Goal: Task Accomplishment & Management: Manage account settings

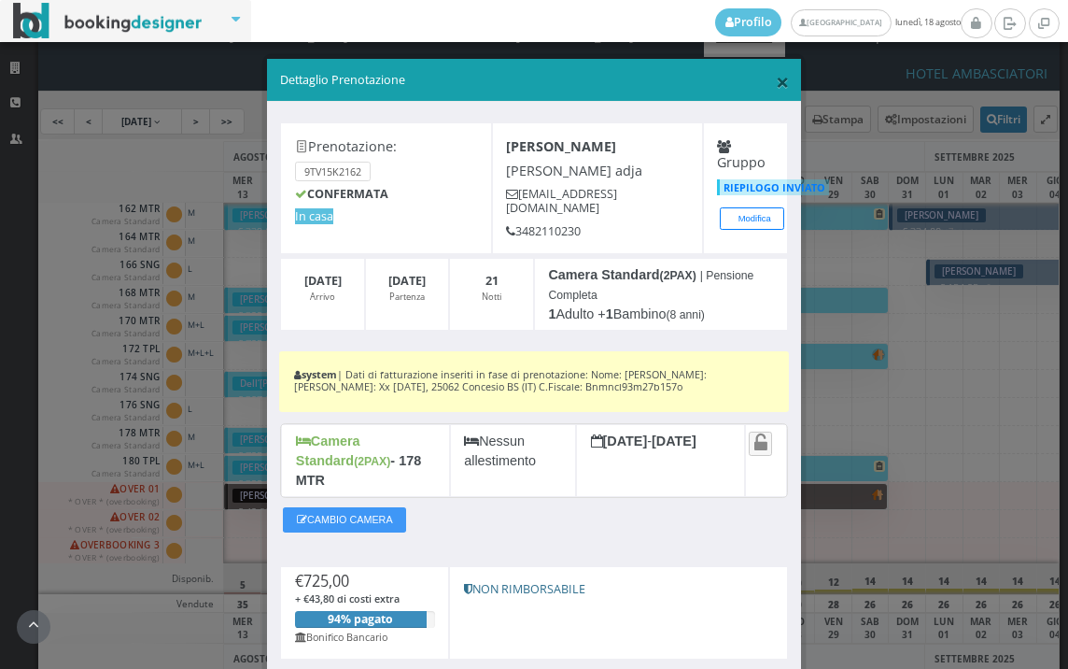
click at [776, 78] on span "×" at bounding box center [782, 81] width 13 height 32
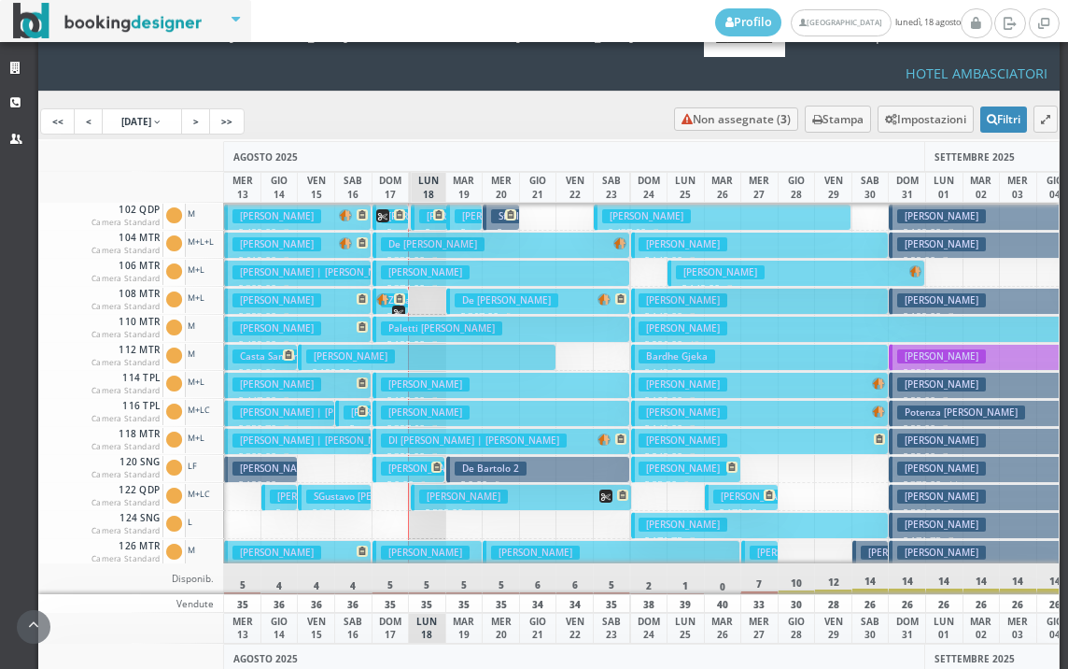
click at [420, 225] on p "€ 133.60 1 notti" at bounding box center [430, 254] width 22 height 59
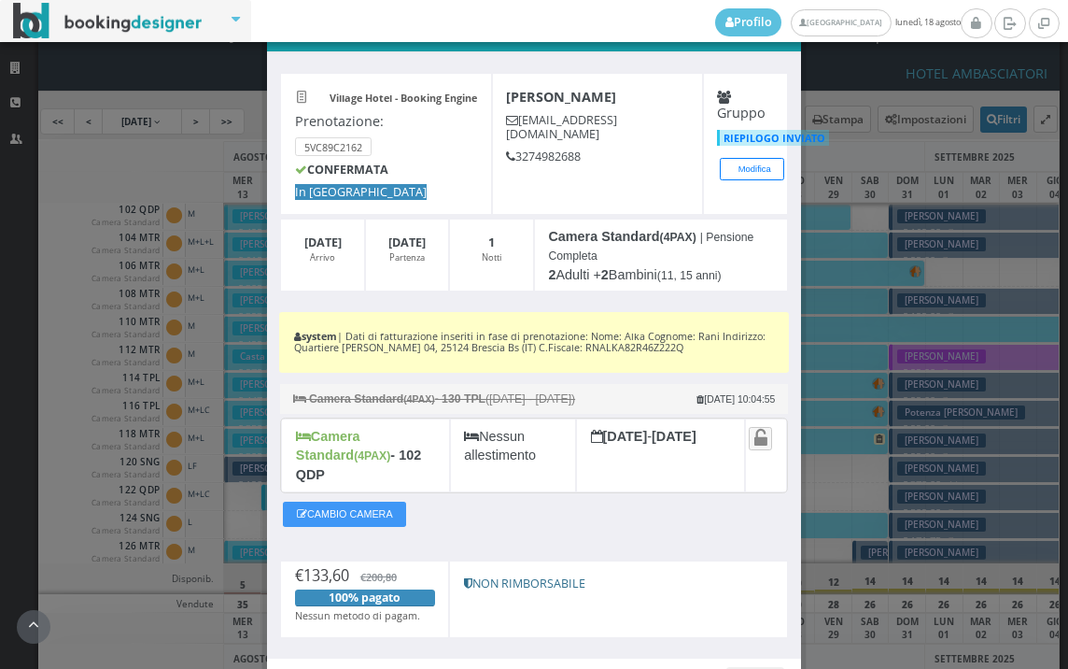
scroll to position [152, 0]
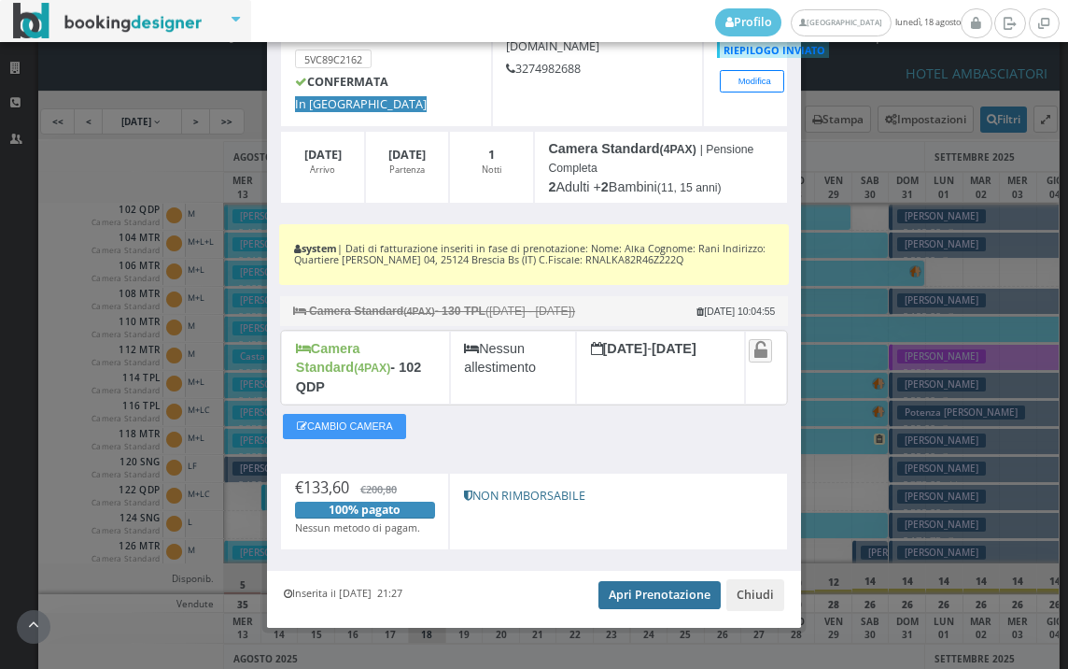
click at [616, 581] on link "Apri Prenotazione" at bounding box center [660, 595] width 122 height 28
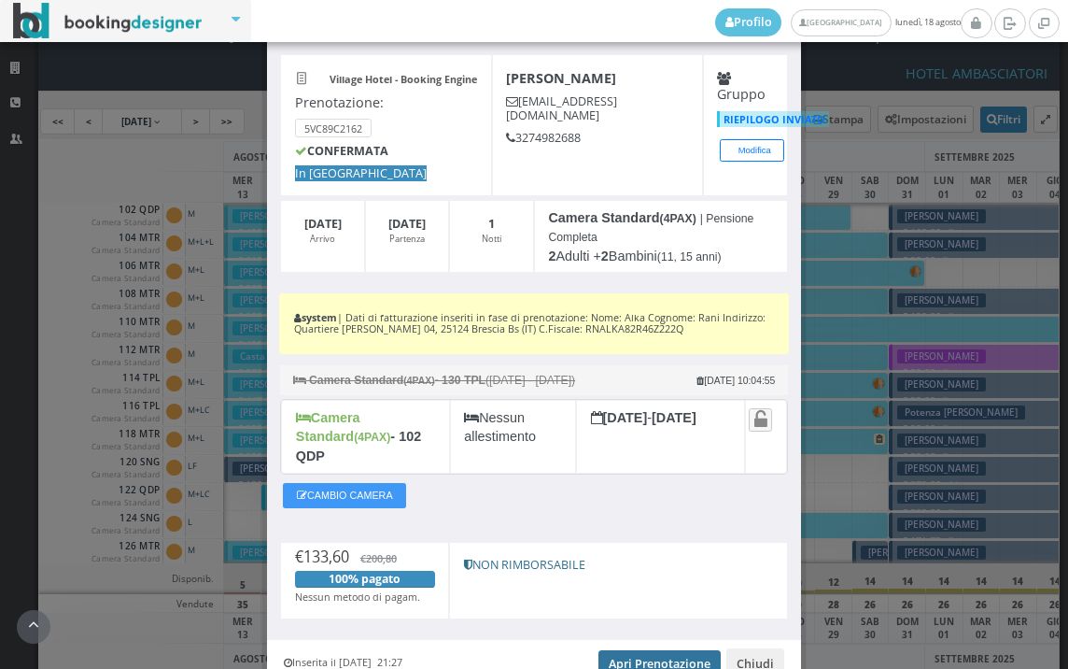
scroll to position [0, 0]
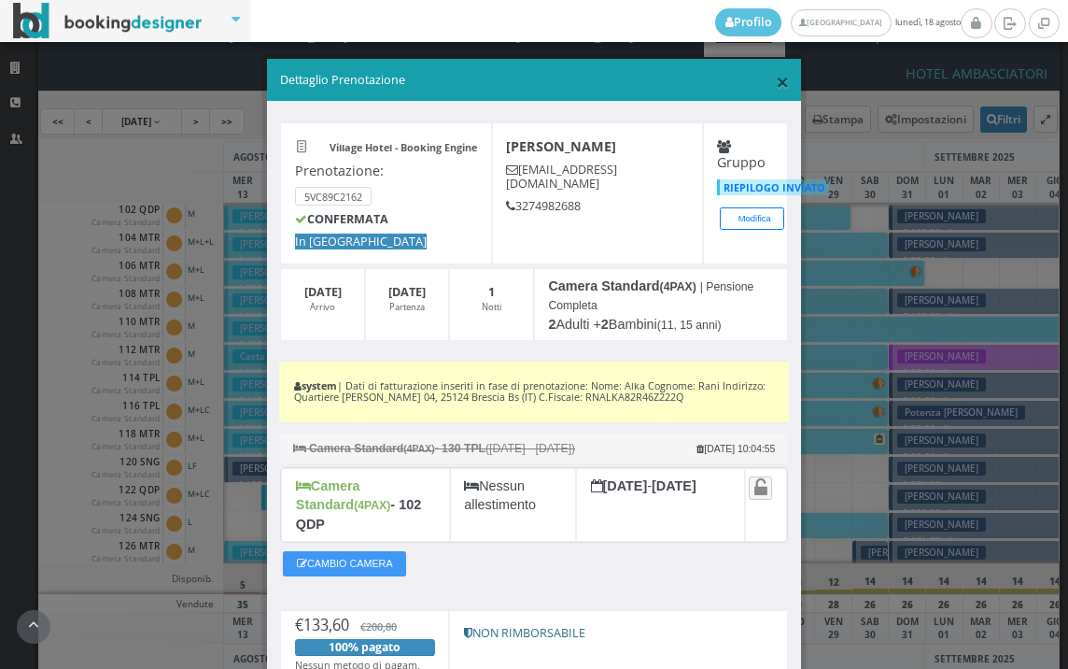
click at [776, 78] on span "×" at bounding box center [782, 81] width 13 height 32
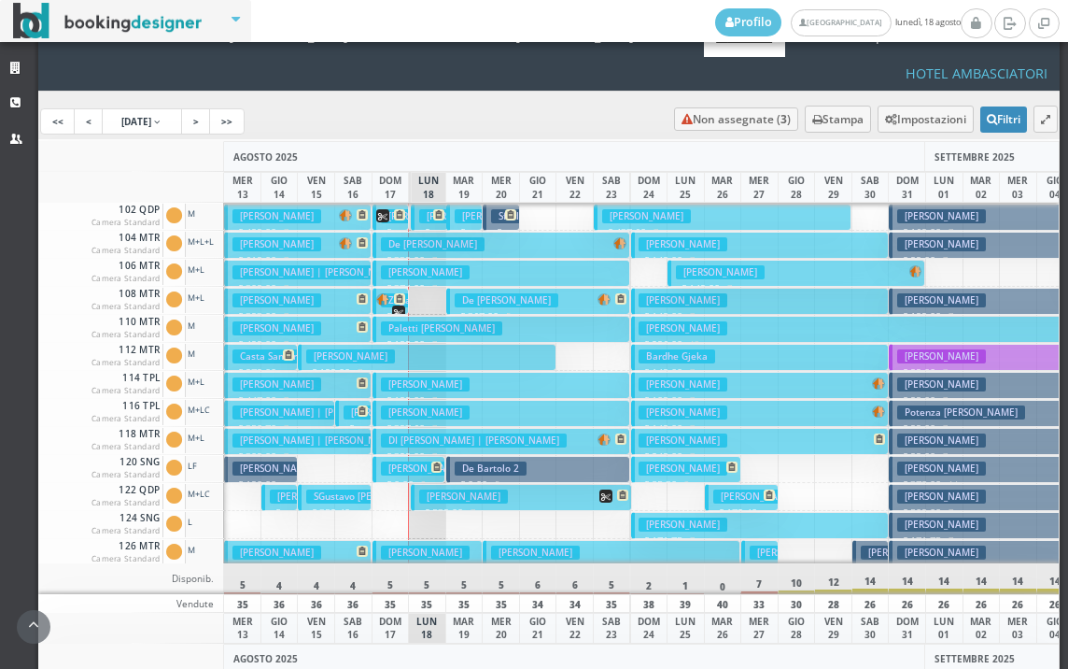
click at [434, 344] on button "Zagaria Cosimo Damiano € 199.00 7 notti 2 Adulti" at bounding box center [427, 357] width 258 height 27
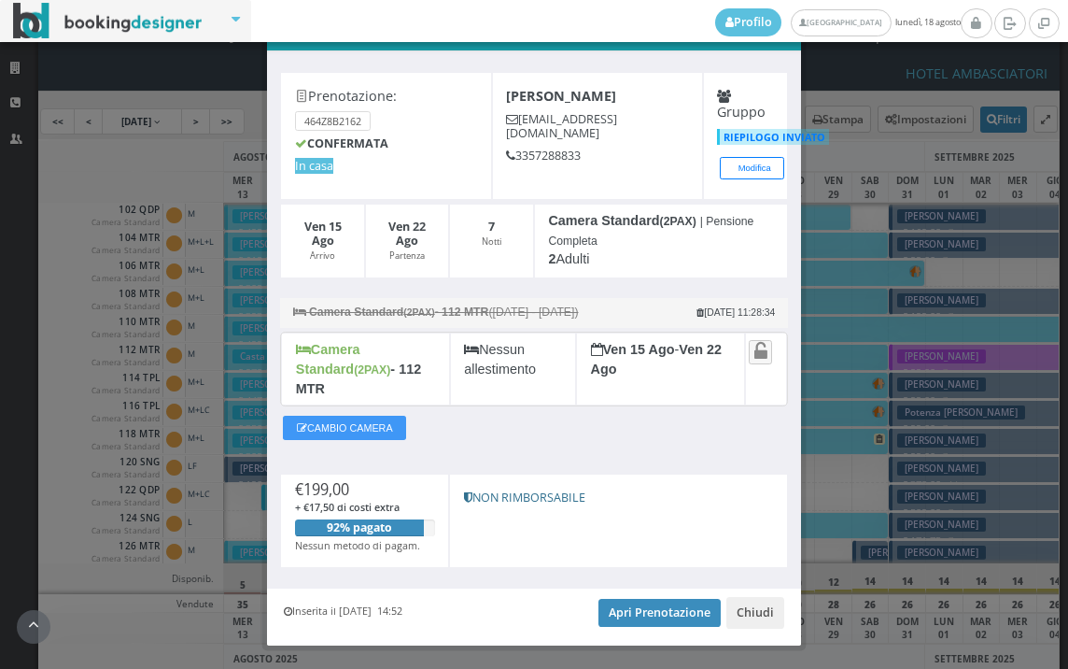
scroll to position [73, 0]
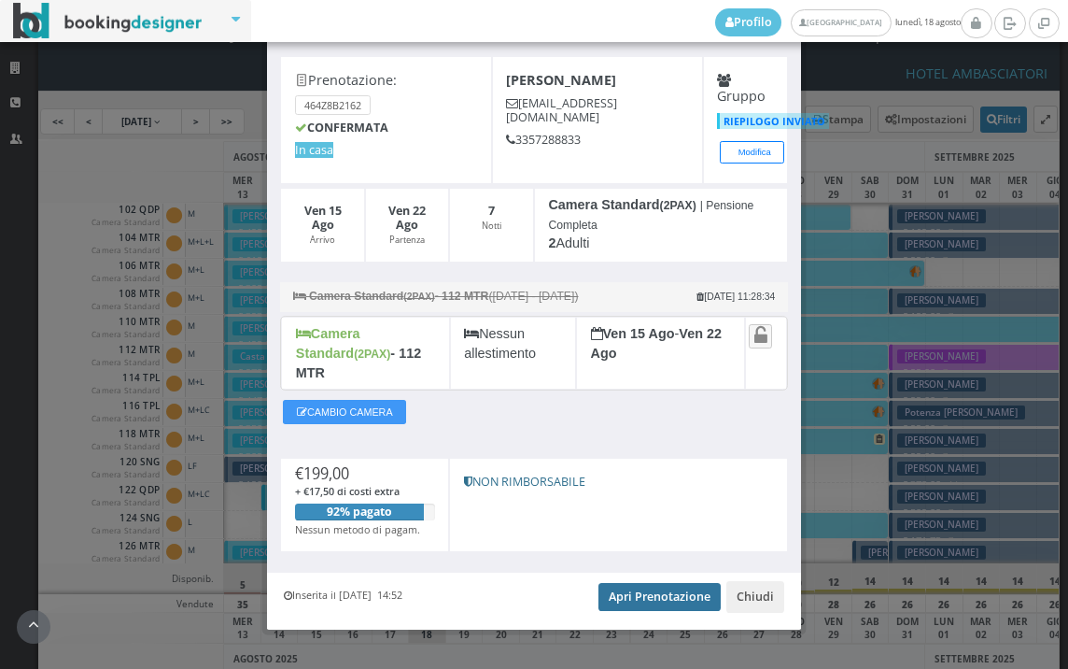
click at [640, 583] on link "Apri Prenotazione" at bounding box center [660, 597] width 122 height 28
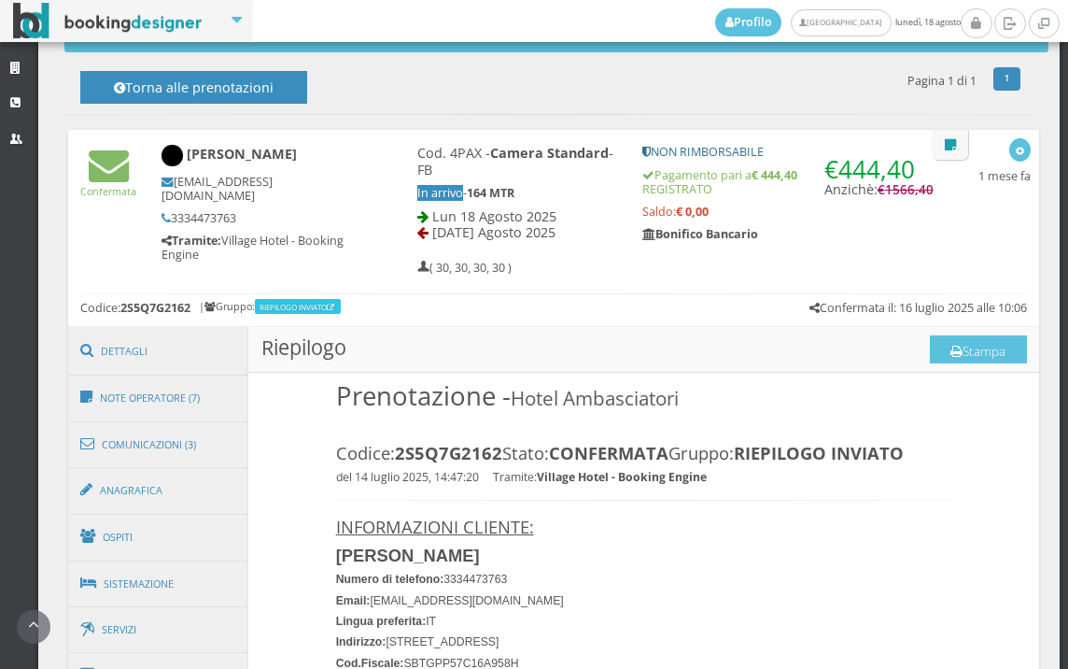
scroll to position [829, 0]
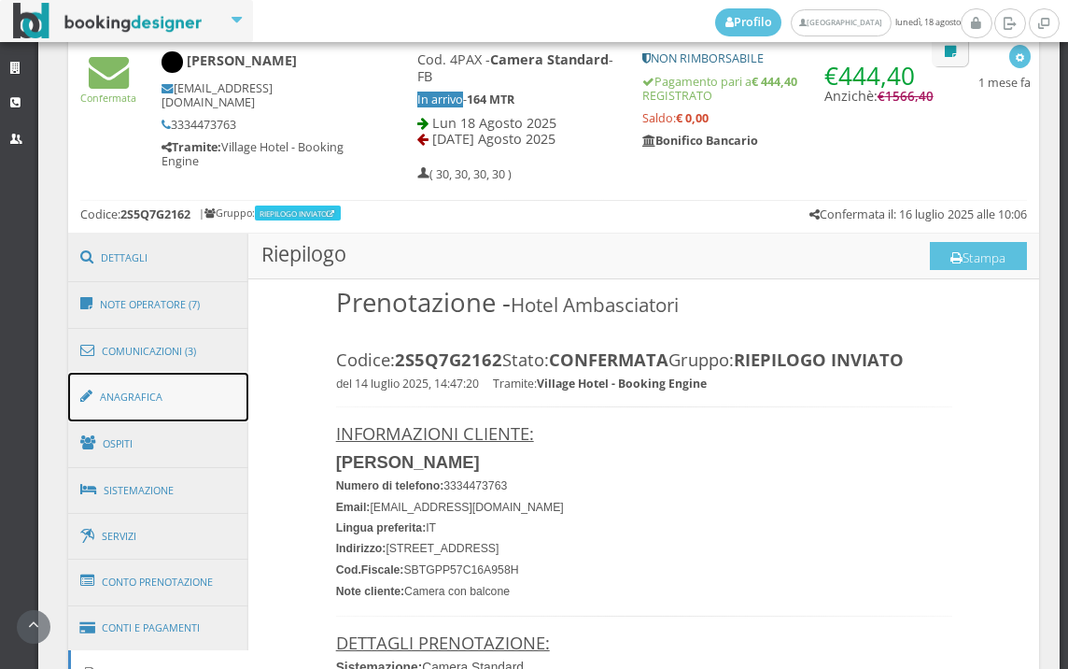
click at [209, 388] on link "Anagrafica" at bounding box center [158, 397] width 181 height 49
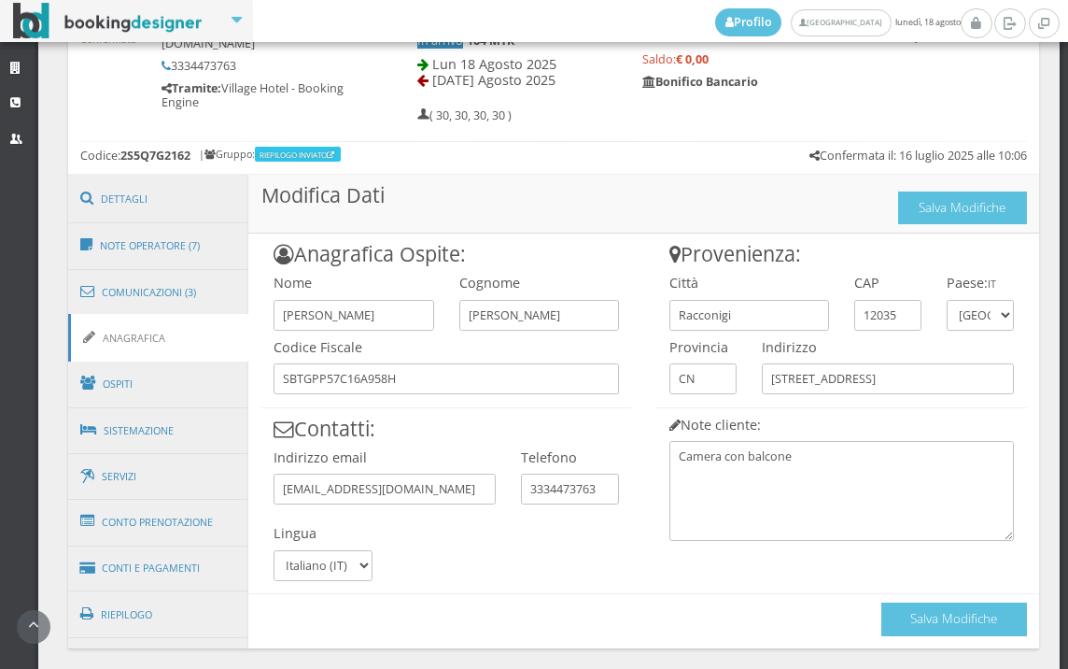
scroll to position [956, 0]
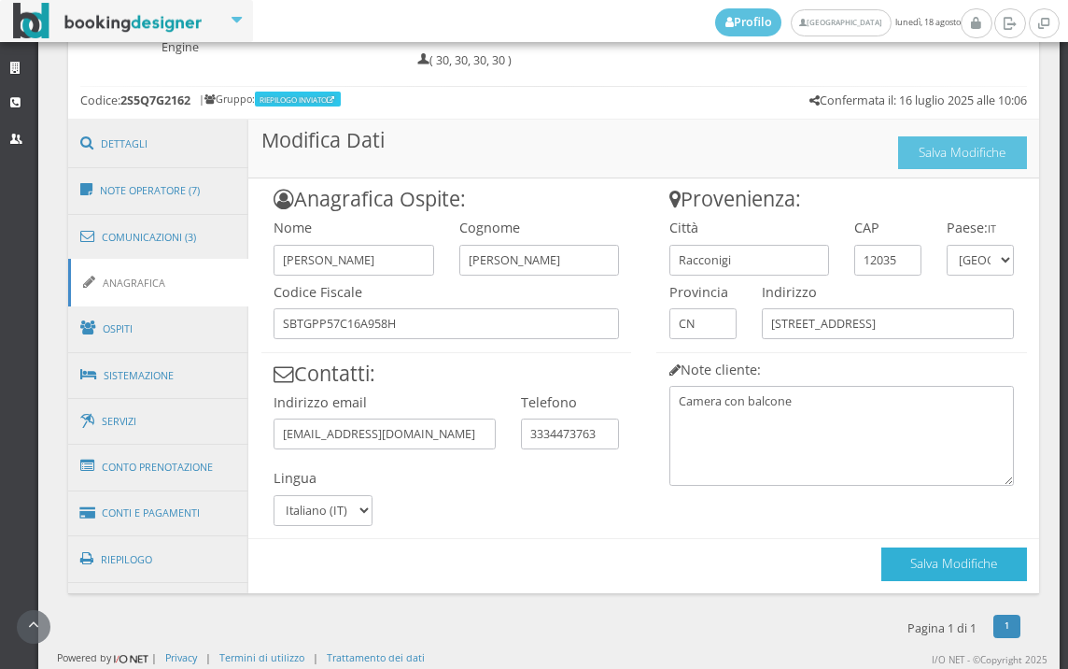
click at [952, 560] on button "Salva Modifiche" at bounding box center [954, 563] width 146 height 33
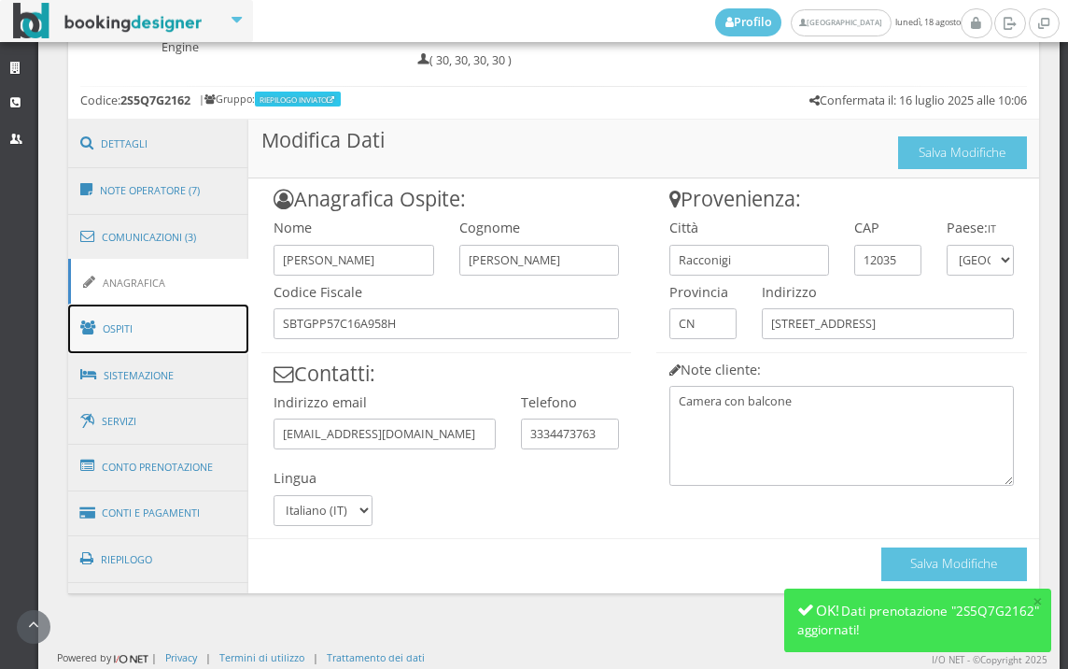
click at [158, 336] on link "Ospiti" at bounding box center [158, 328] width 181 height 49
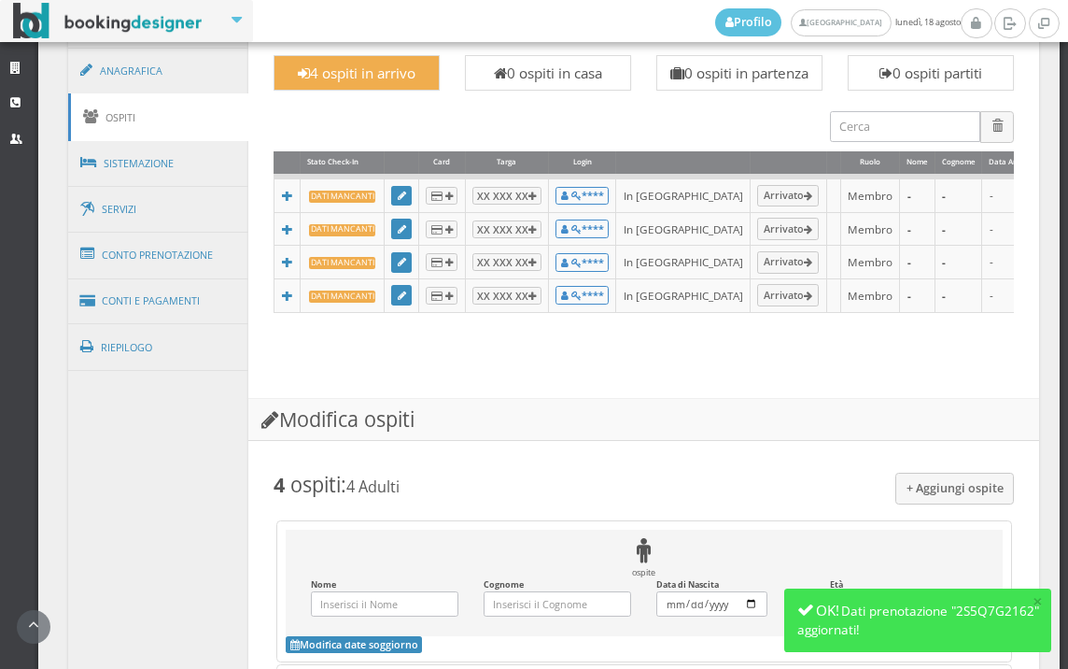
scroll to position [853, 0]
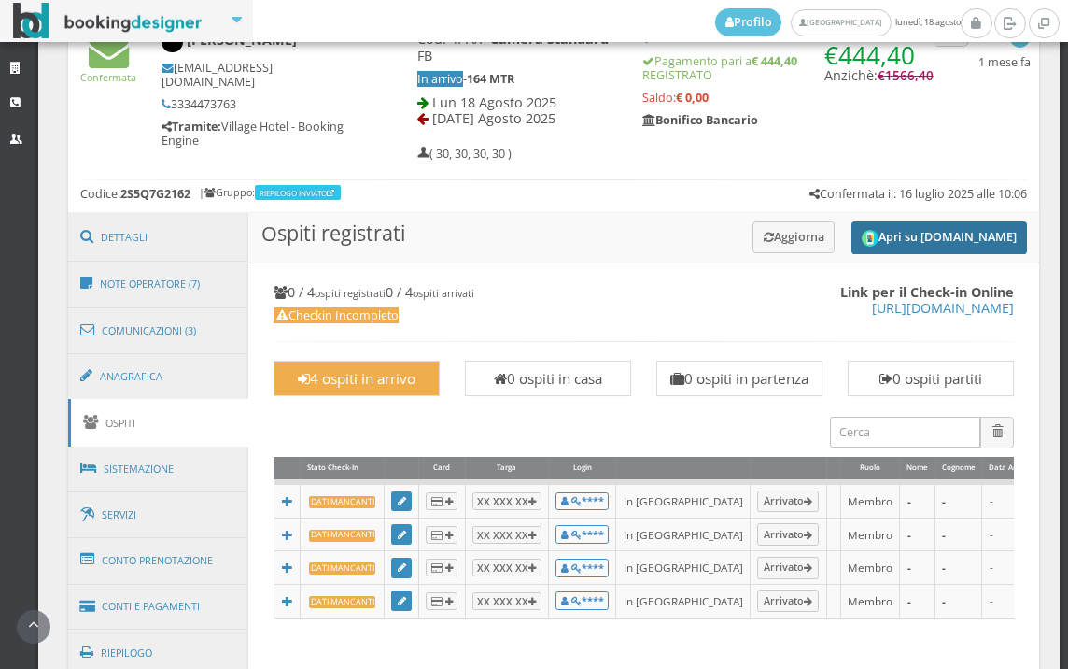
click at [927, 247] on button "Apri su [DOMAIN_NAME]" at bounding box center [940, 237] width 176 height 33
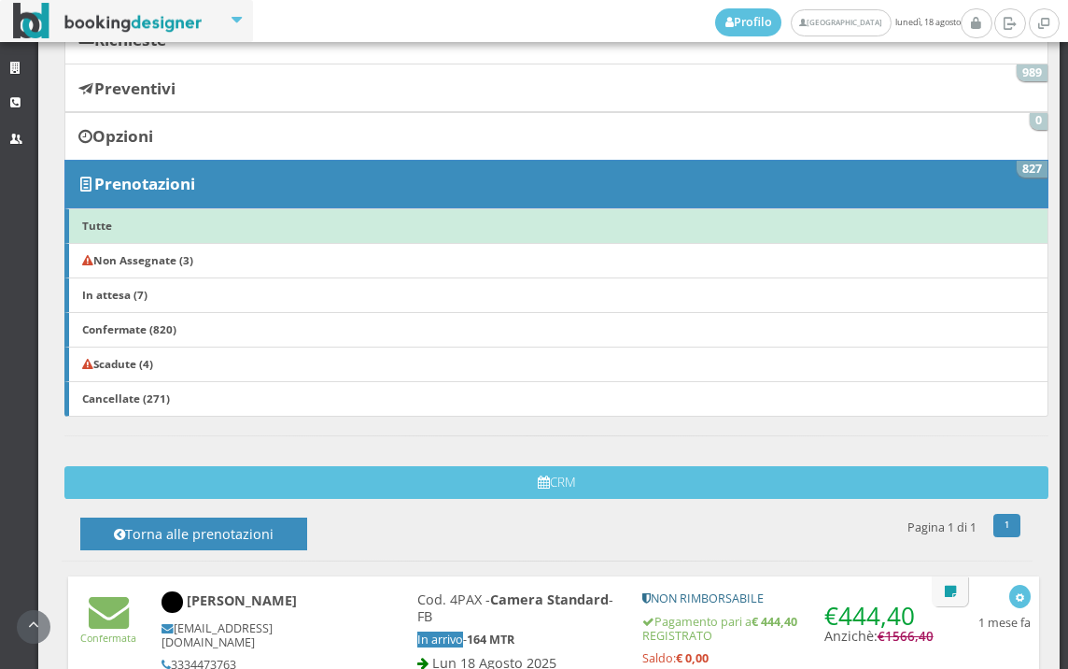
scroll to position [0, 0]
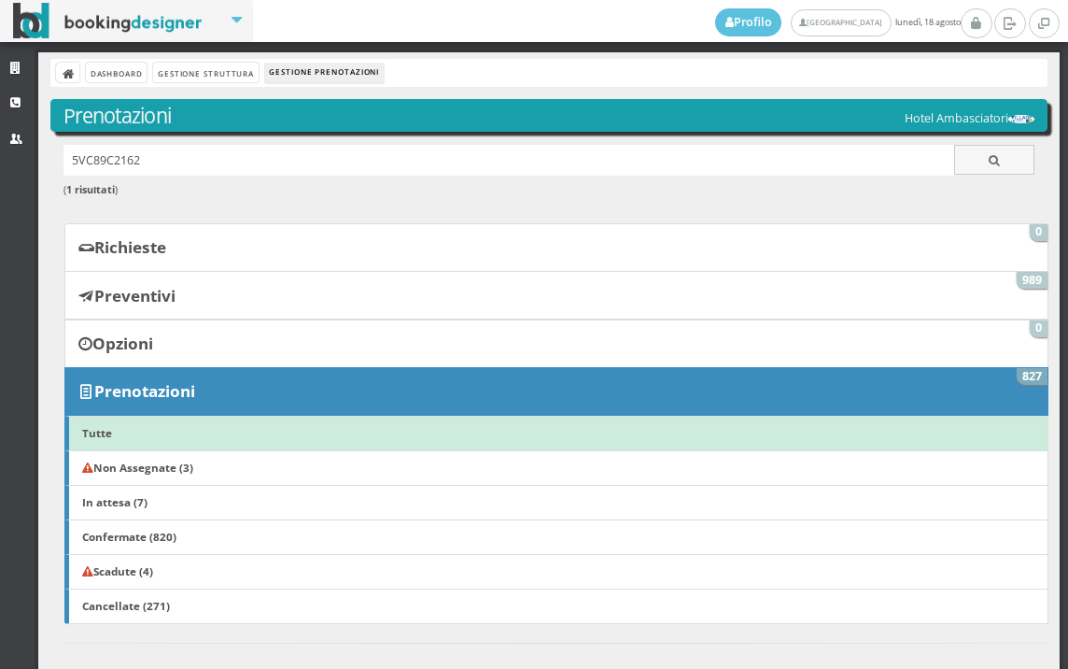
scroll to position [622, 0]
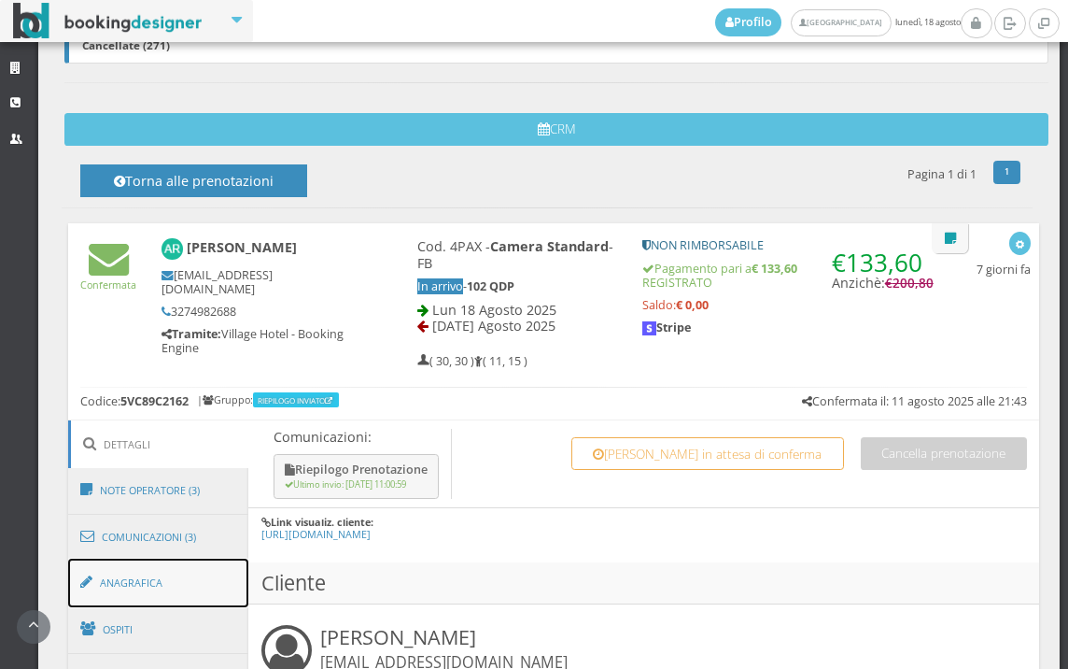
click at [168, 572] on link "Anagrafica" at bounding box center [158, 582] width 181 height 49
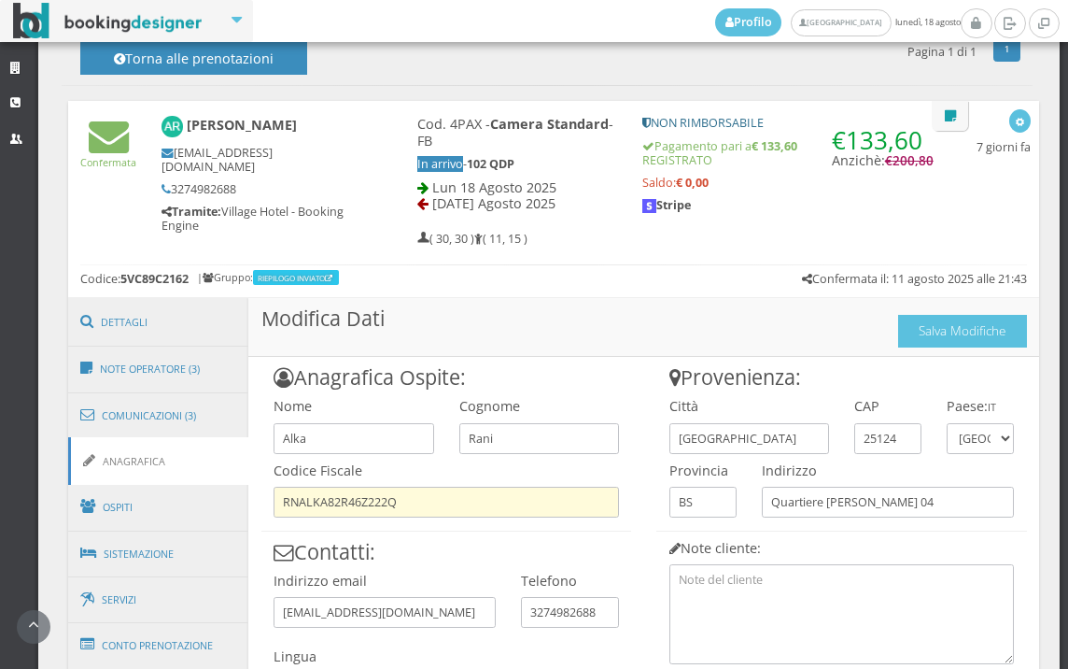
scroll to position [956, 0]
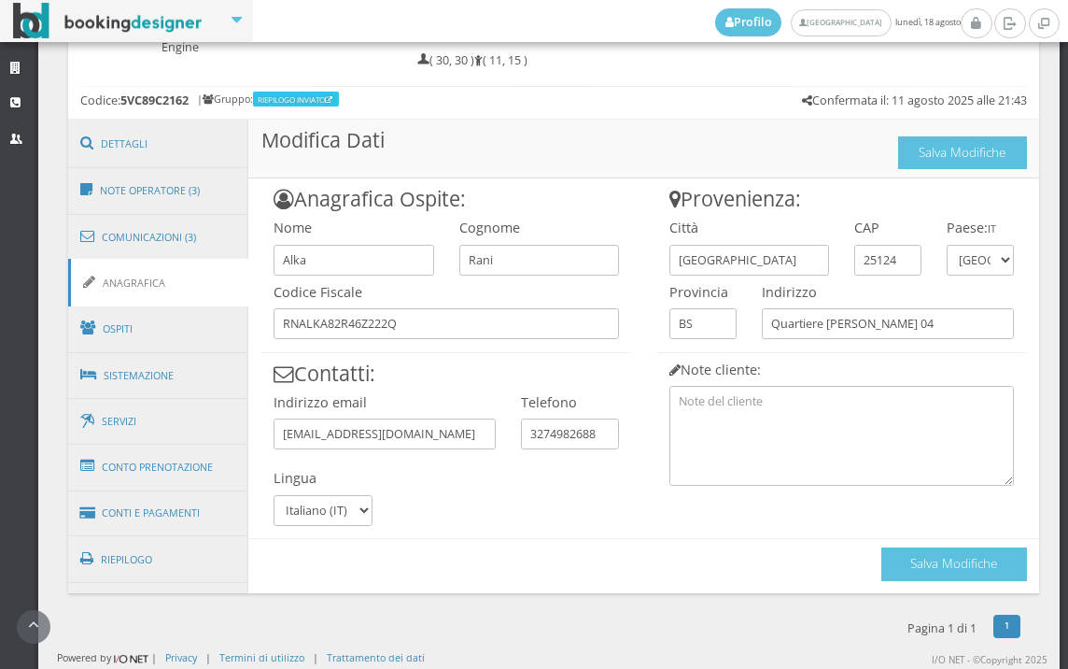
click at [902, 546] on div "Salva Modifiche" at bounding box center [954, 559] width 146 height 41
click at [994, 569] on button "Salva Modifiche" at bounding box center [954, 563] width 146 height 33
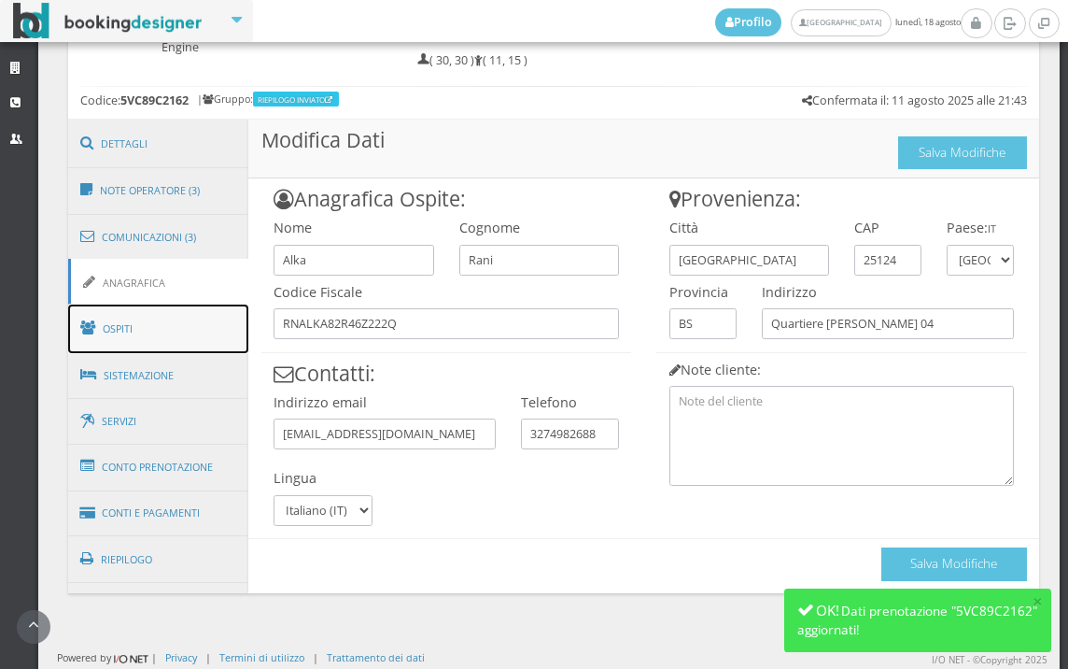
click at [211, 345] on link "Ospiti" at bounding box center [158, 328] width 181 height 49
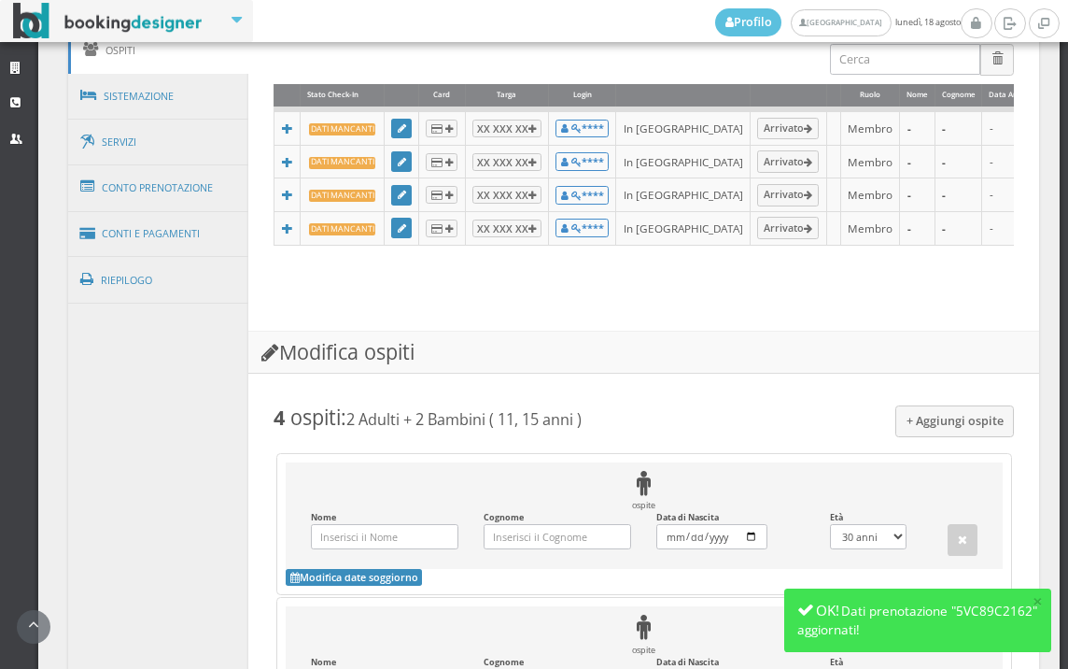
scroll to position [853, 0]
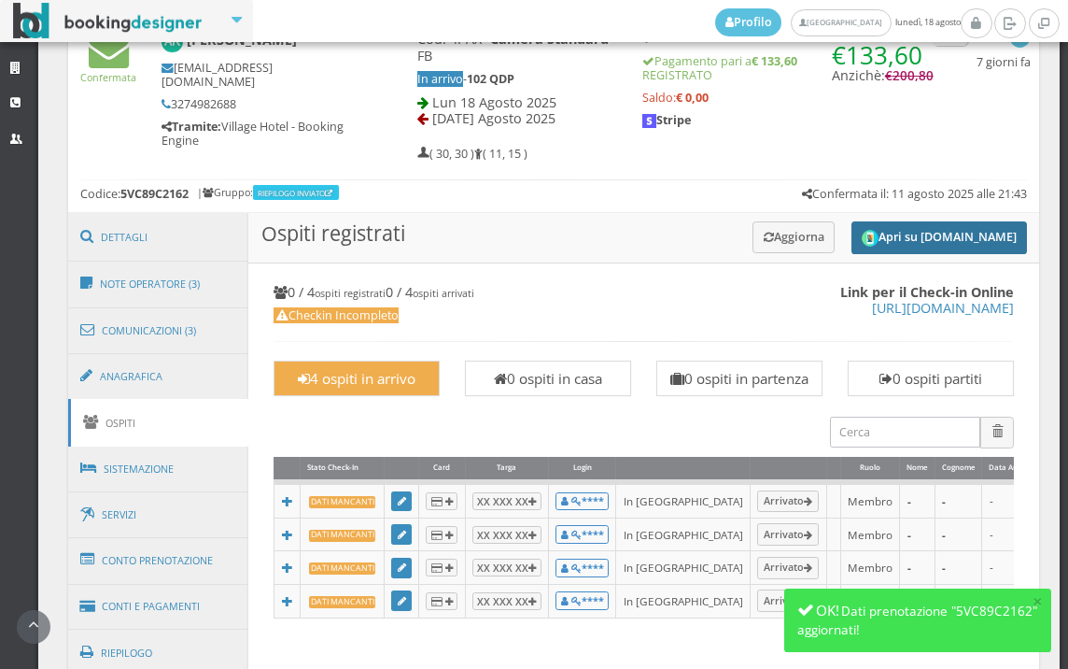
click at [892, 223] on button "Apri su [DOMAIN_NAME]" at bounding box center [940, 237] width 176 height 33
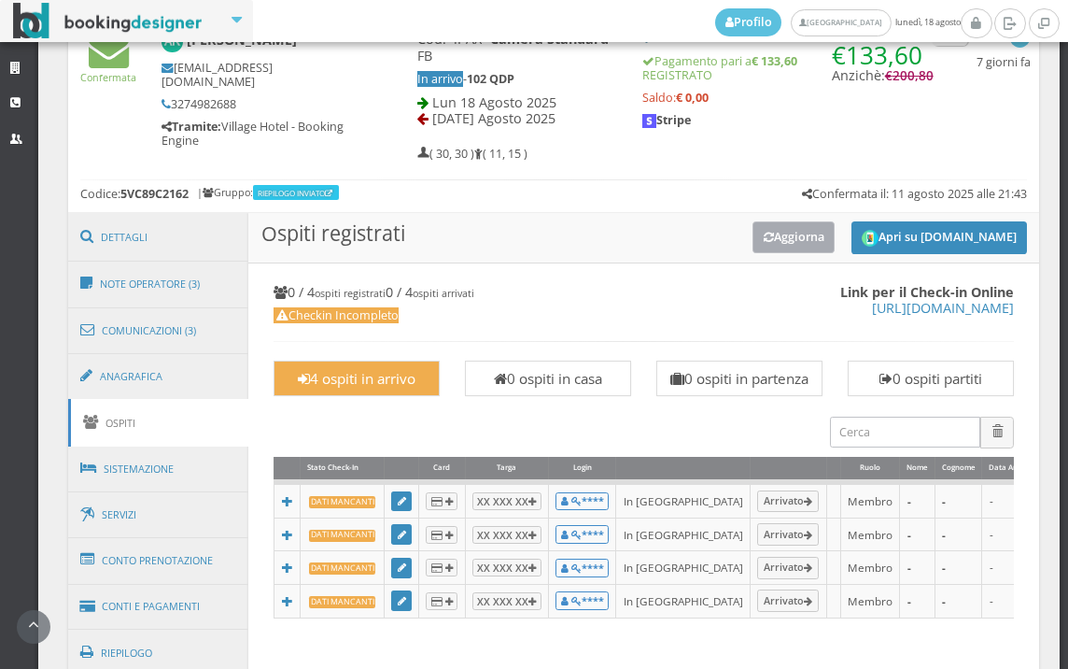
click at [796, 235] on button "Aggiorna" at bounding box center [794, 236] width 83 height 31
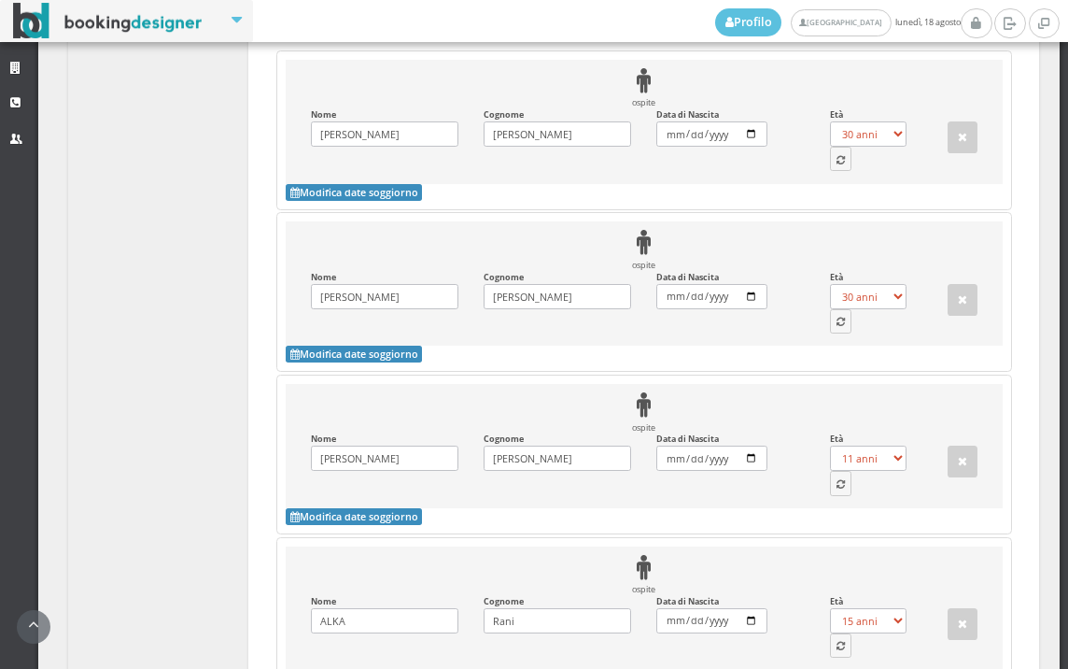
scroll to position [1473, 0]
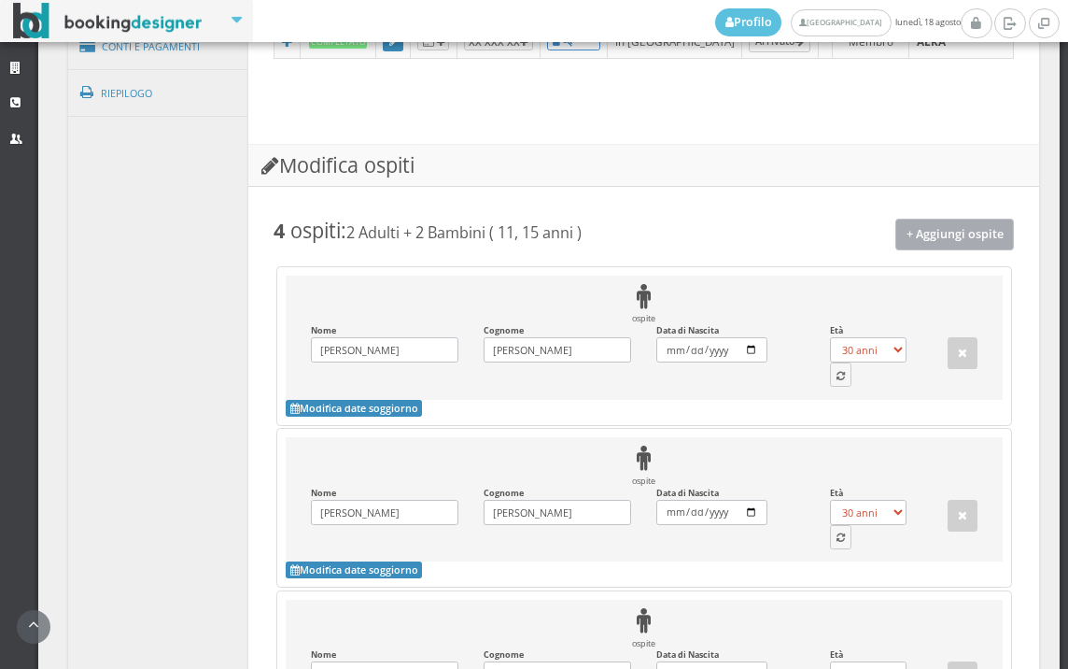
click at [977, 249] on button "+ Aggiungi ospite" at bounding box center [955, 233] width 120 height 31
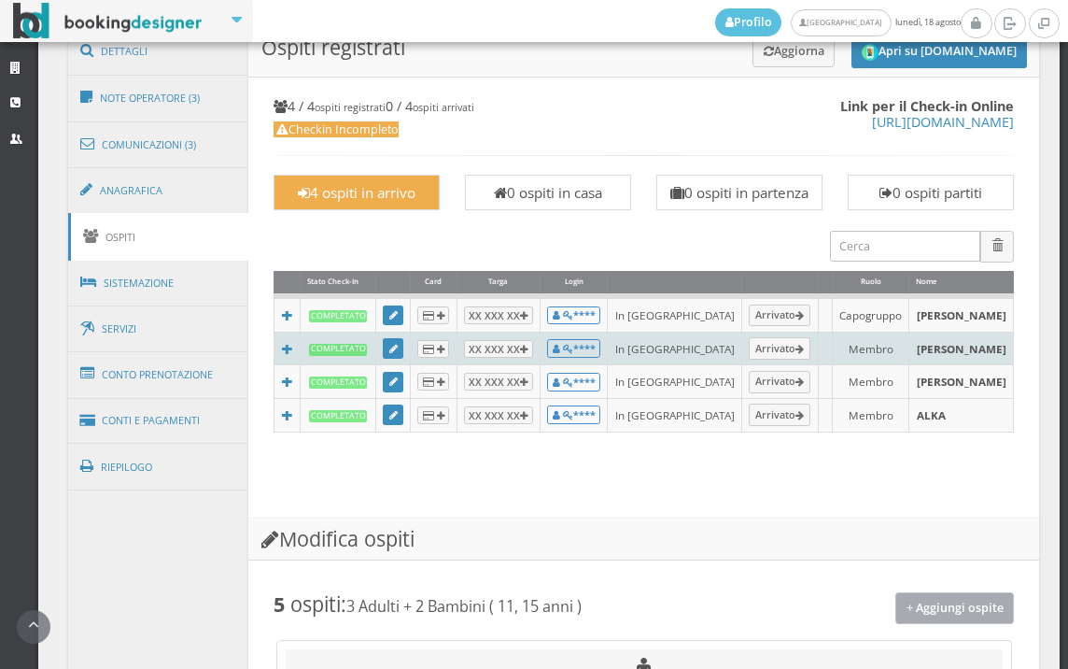
scroll to position [748, 0]
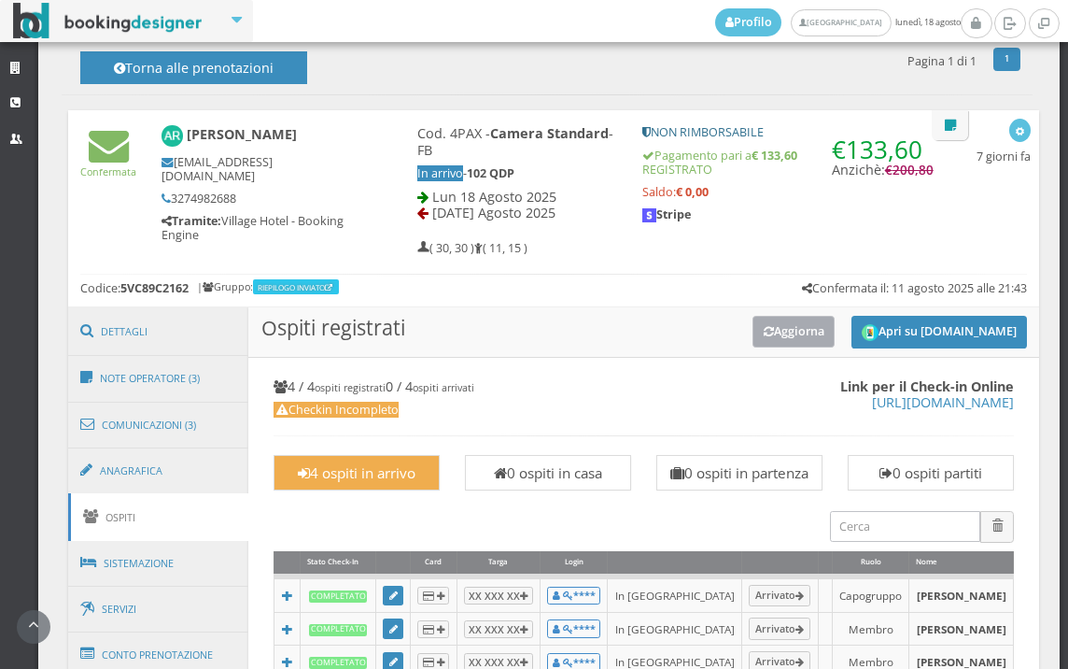
click at [798, 335] on button "Aggiorna" at bounding box center [794, 331] width 83 height 31
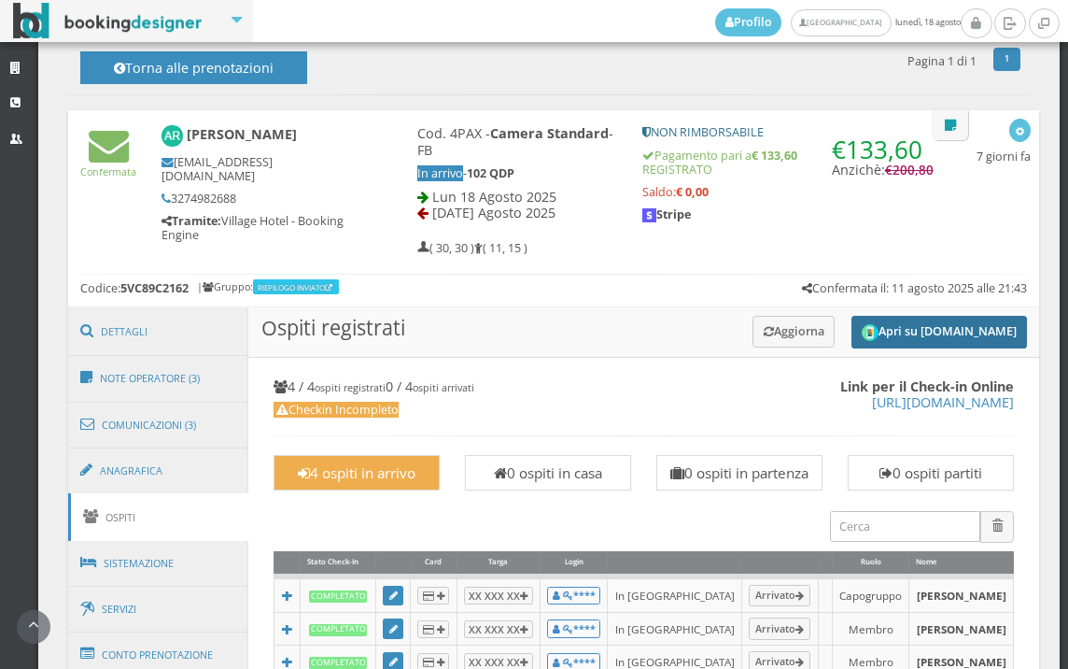
click at [875, 326] on button "Apri su [DOMAIN_NAME]" at bounding box center [940, 332] width 176 height 33
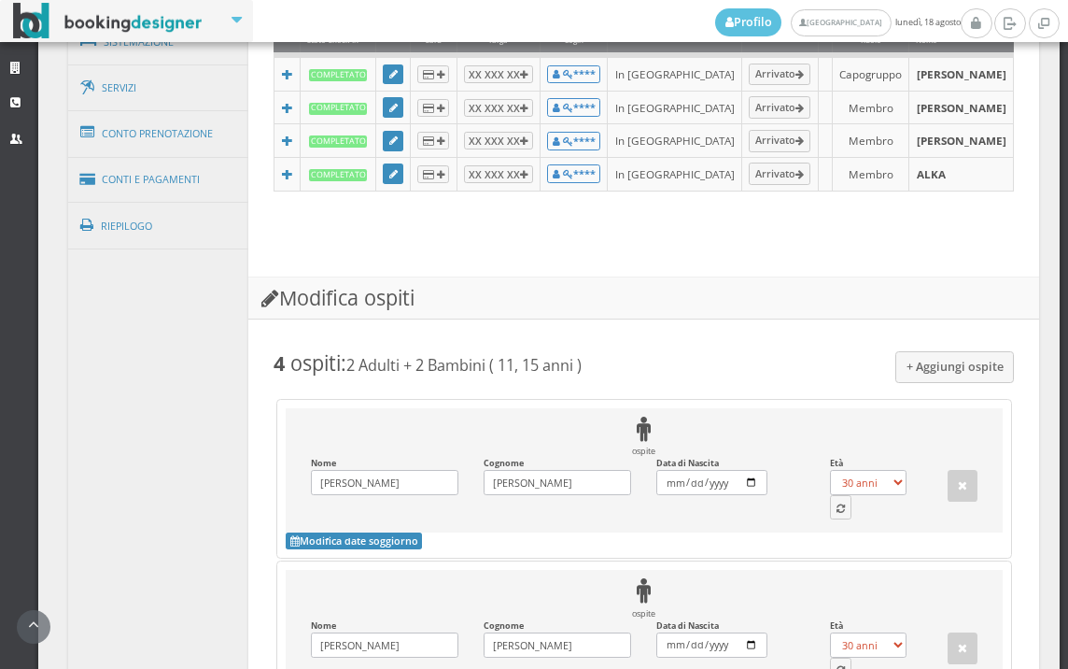
scroll to position [1578, 0]
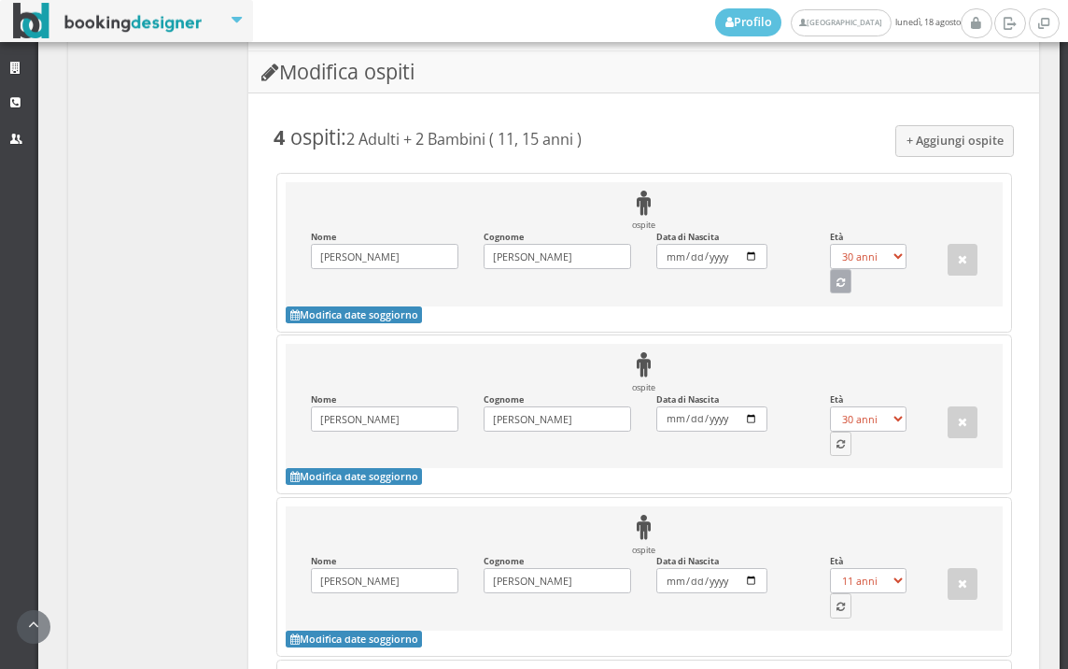
click at [831, 293] on button "button" at bounding box center [841, 281] width 22 height 24
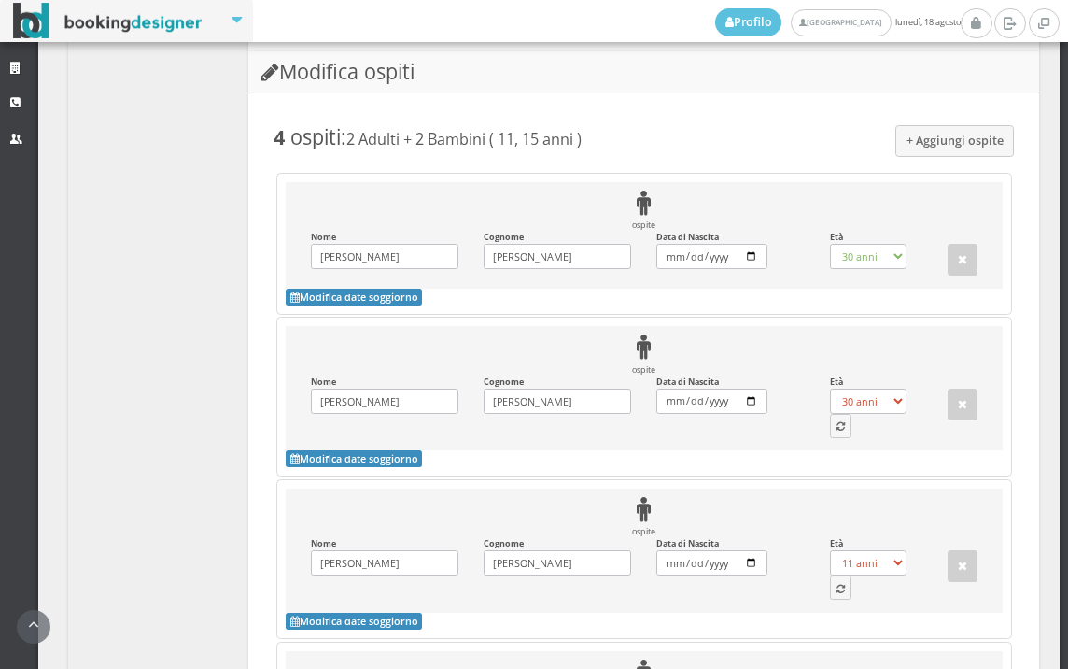
select select "51"
click at [843, 438] on div "Età 0 anni 1 anno 2 anni 3 anni 4 anni 5 anni 6 anni 7 anni 8 anni 9 anni 10 an…" at bounding box center [874, 407] width 115 height 62
click at [830, 438] on button "button" at bounding box center [841, 426] width 22 height 24
select select "11"
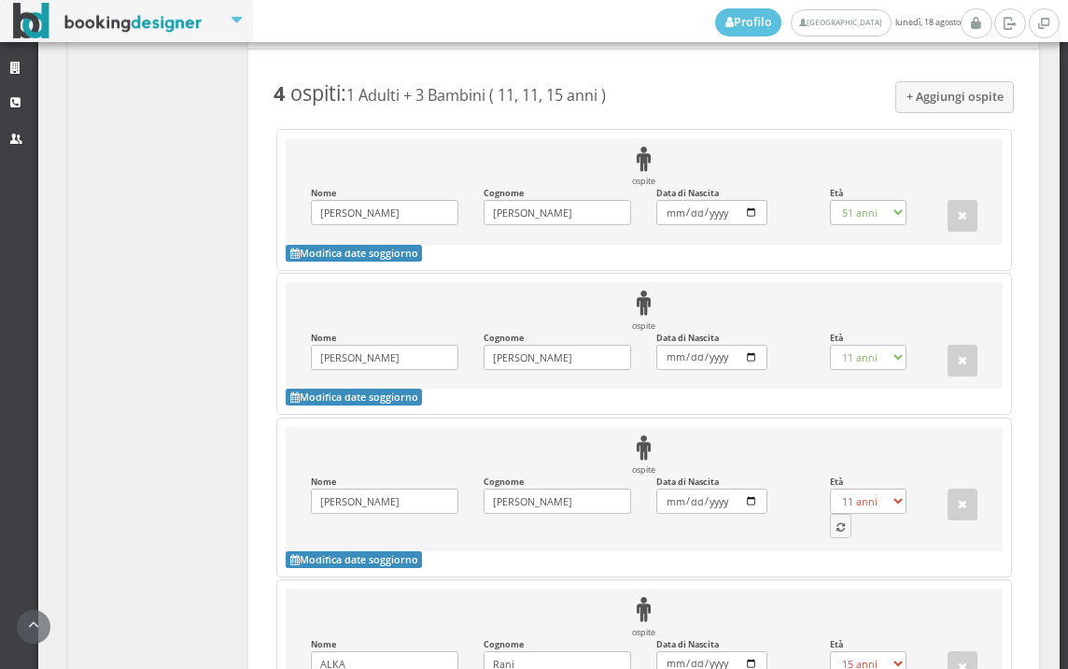
scroll to position [1682, 0]
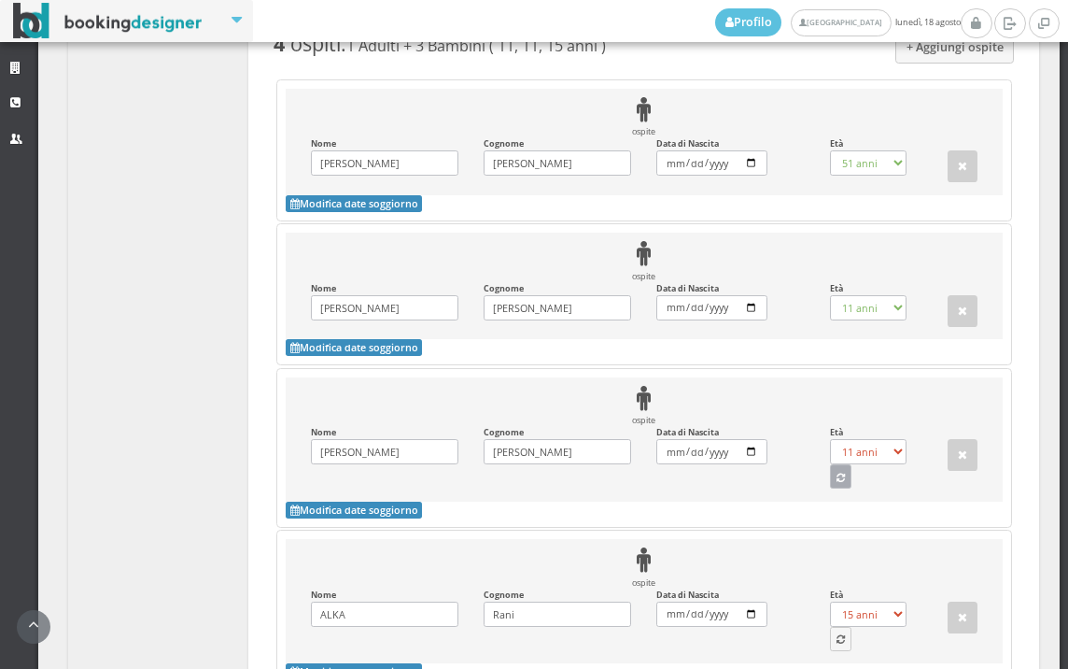
click at [841, 488] on button "button" at bounding box center [841, 476] width 22 height 24
select select "15"
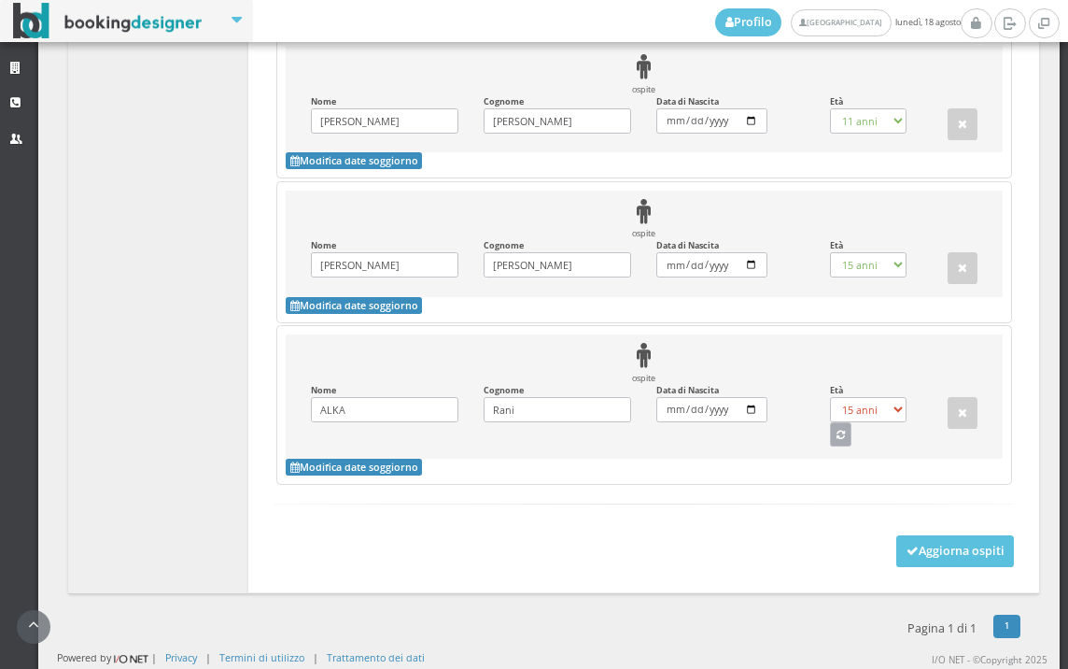
click at [837, 431] on icon "button" at bounding box center [841, 435] width 8 height 10
select select "42"
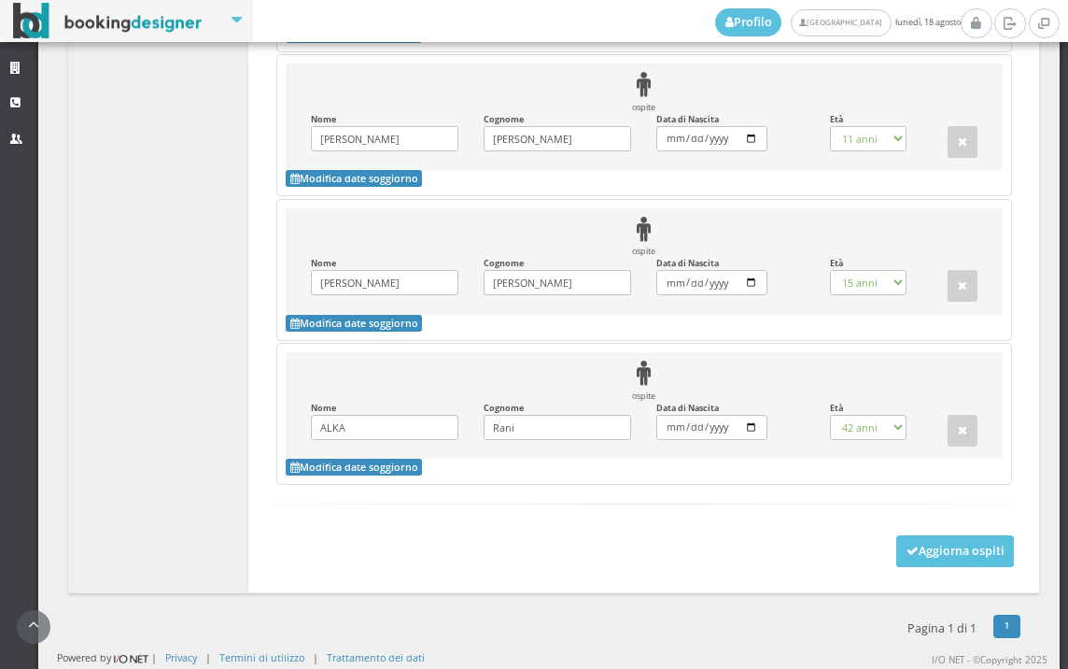
scroll to position [1914, 0]
click at [901, 543] on button "Aggiorna ospiti" at bounding box center [955, 551] width 119 height 32
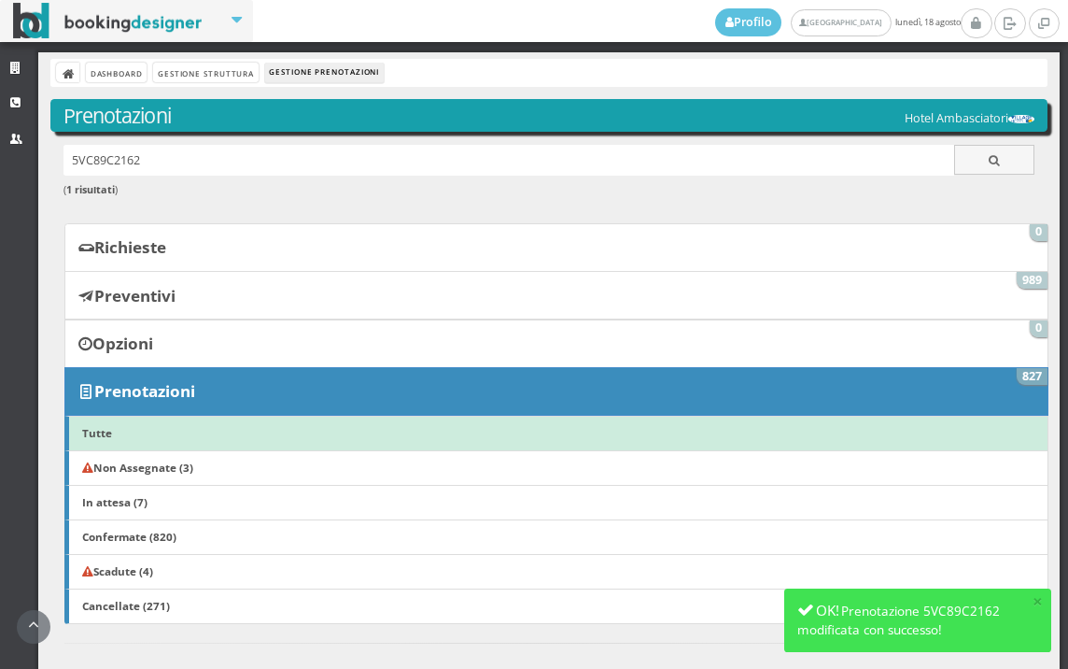
scroll to position [805, 0]
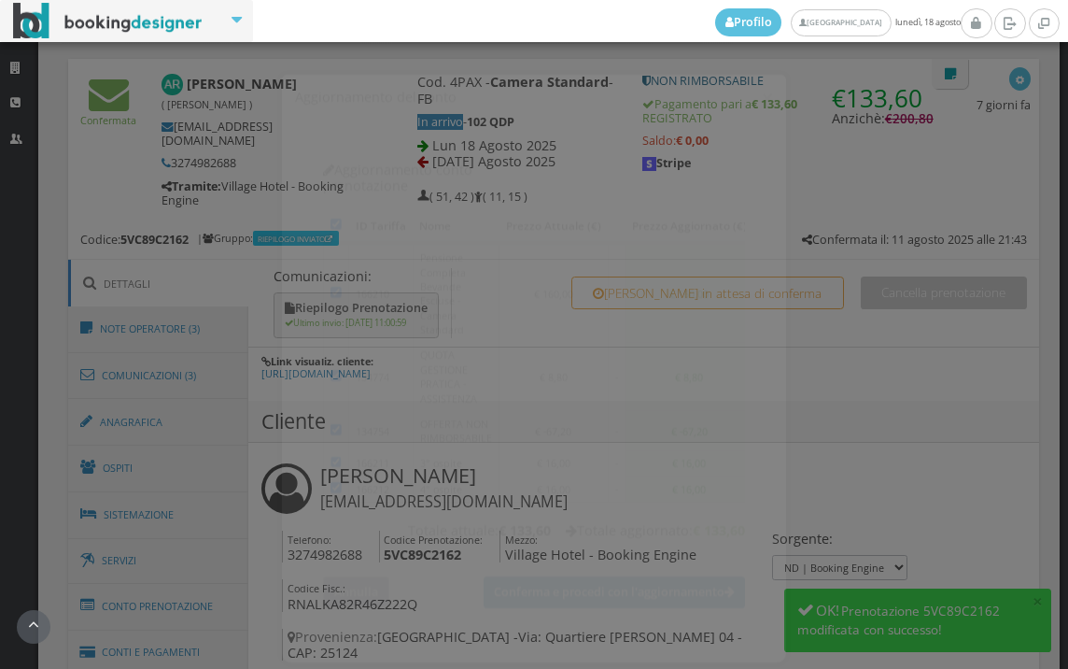
click at [363, 560] on button "Annulla" at bounding box center [356, 575] width 66 height 31
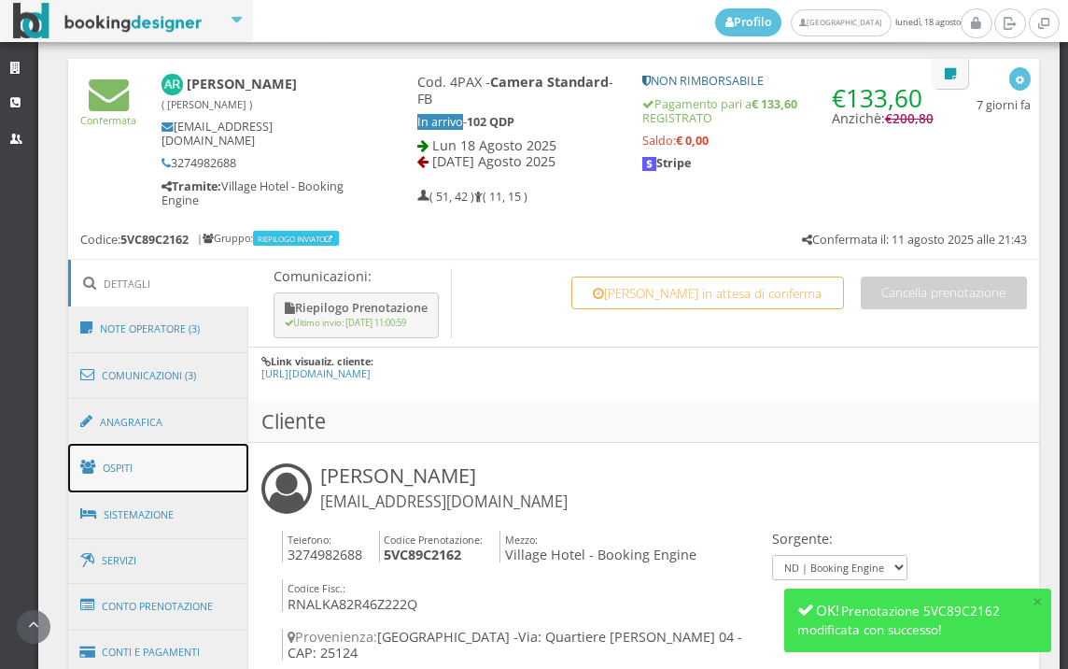
click at [141, 457] on link "Ospiti" at bounding box center [158, 468] width 181 height 49
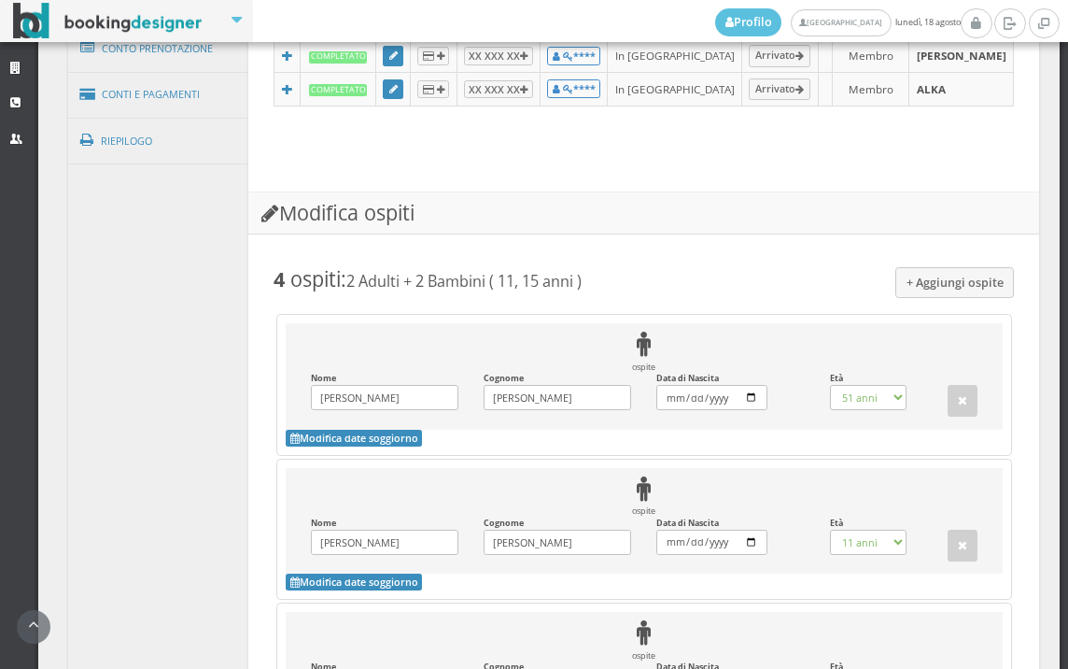
scroll to position [1501, 0]
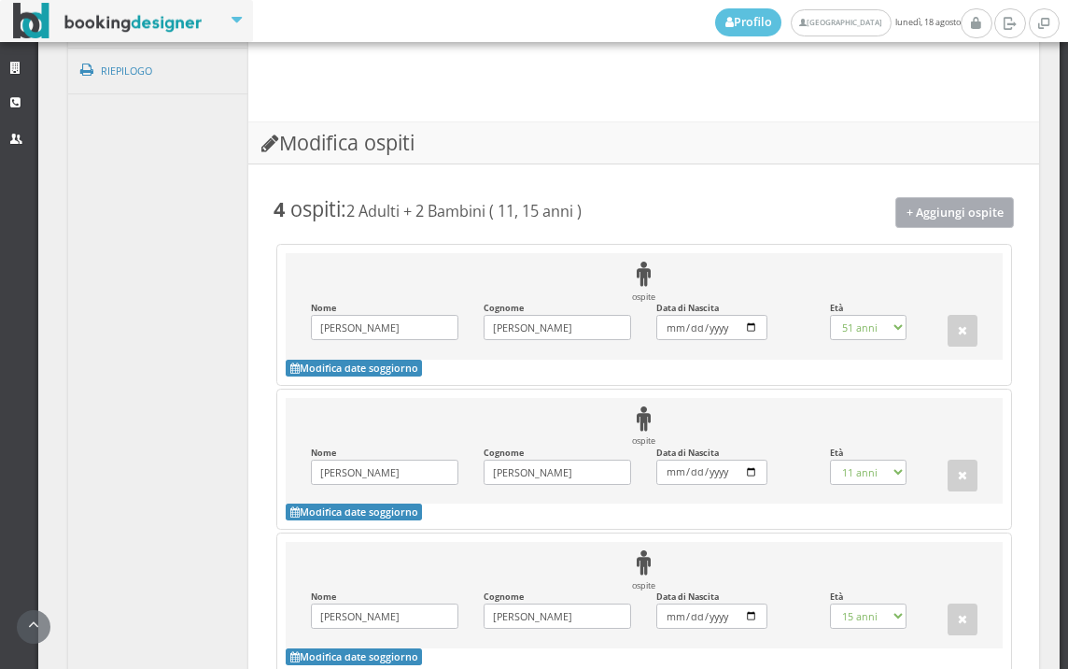
click at [937, 228] on button "+ Aggiungi ospite" at bounding box center [955, 212] width 120 height 31
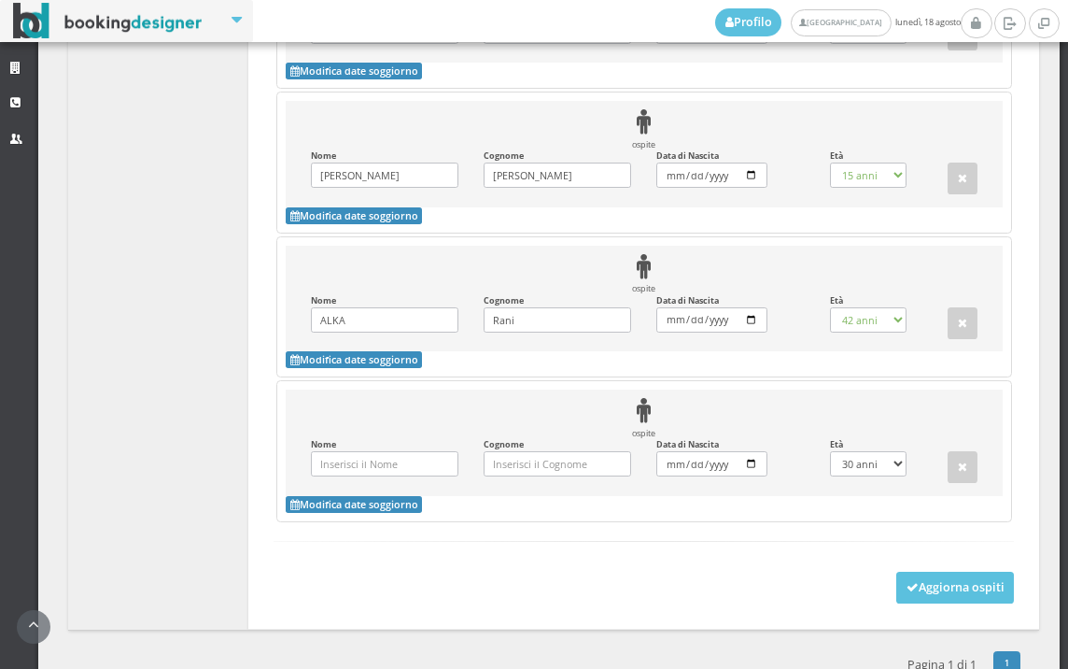
scroll to position [2078, 0]
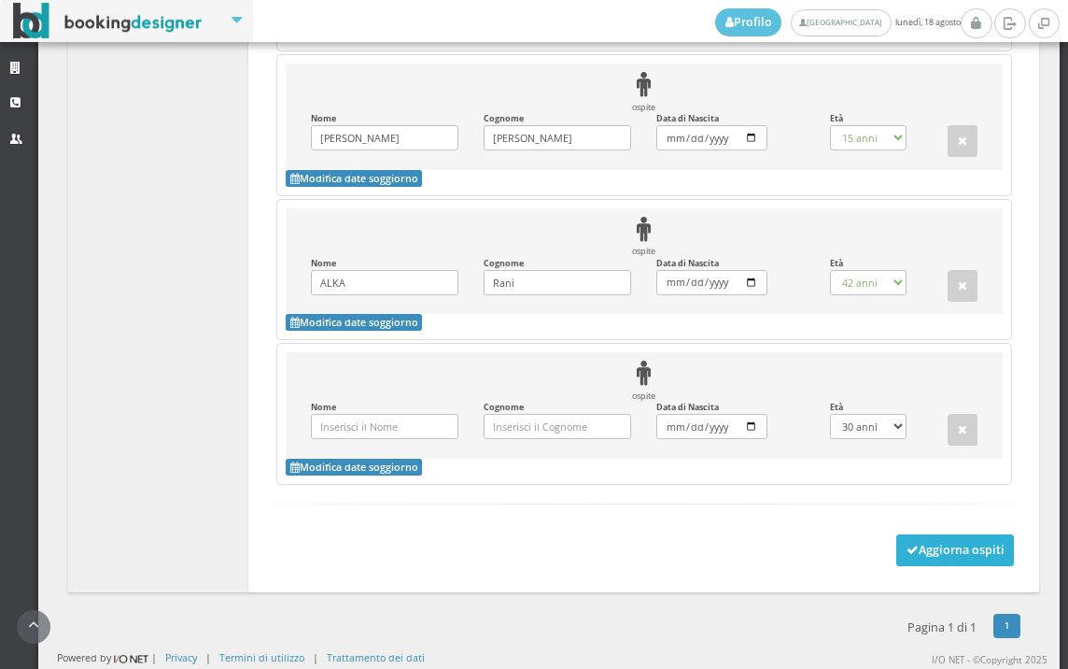
click at [944, 534] on button "Aggiorna ospiti" at bounding box center [955, 550] width 119 height 32
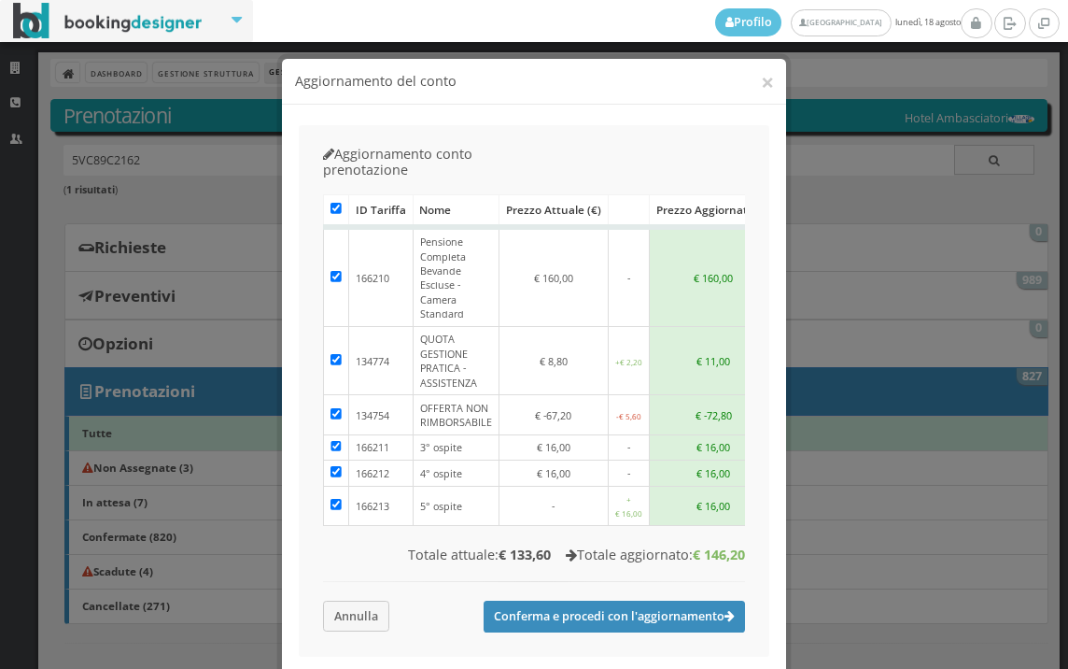
click at [779, 80] on div "× Aggiornamento del conto" at bounding box center [534, 82] width 504 height 46
click at [768, 81] on div "× Aggiornamento del conto" at bounding box center [534, 82] width 504 height 46
click at [761, 81] on button "×" at bounding box center [767, 81] width 13 height 23
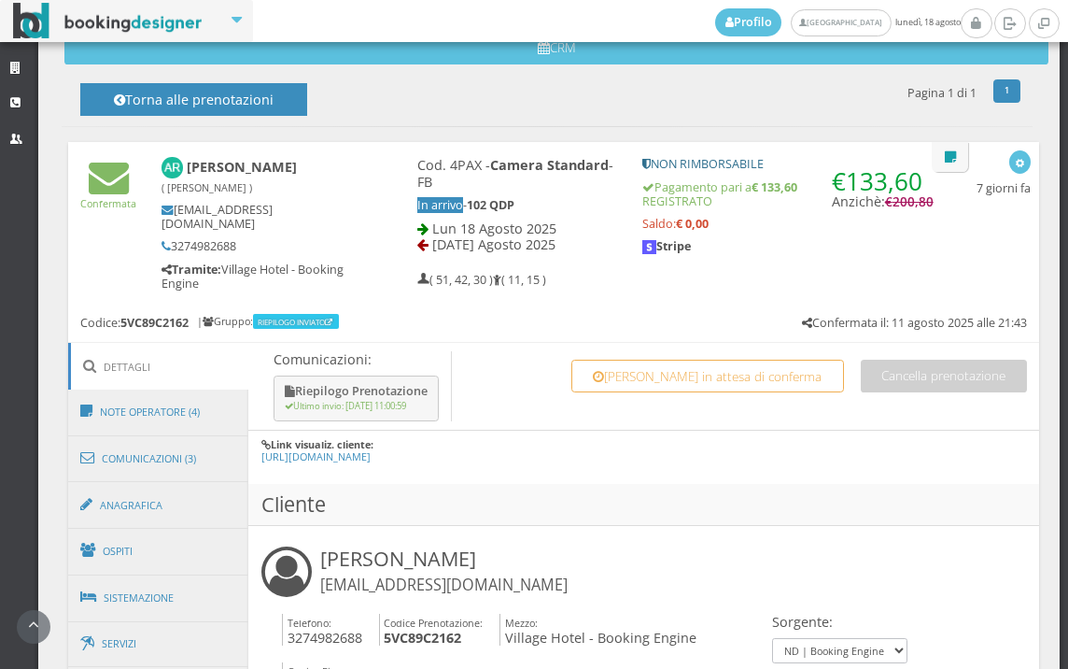
scroll to position [726, 0]
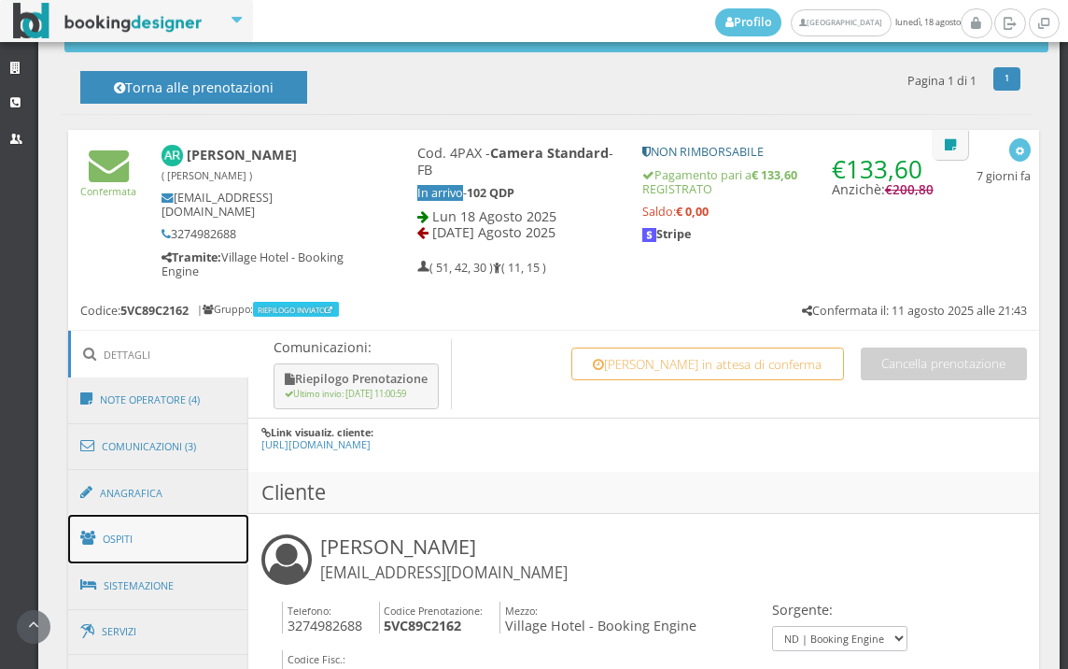
click at [179, 538] on link "Ospiti" at bounding box center [158, 538] width 181 height 49
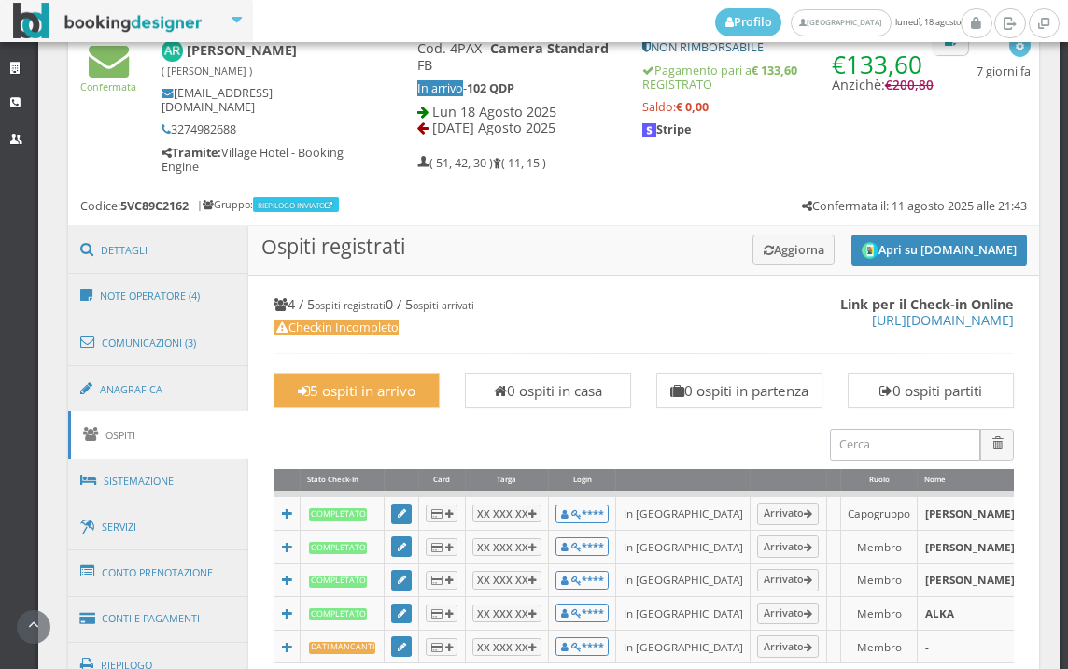
scroll to position [934, 0]
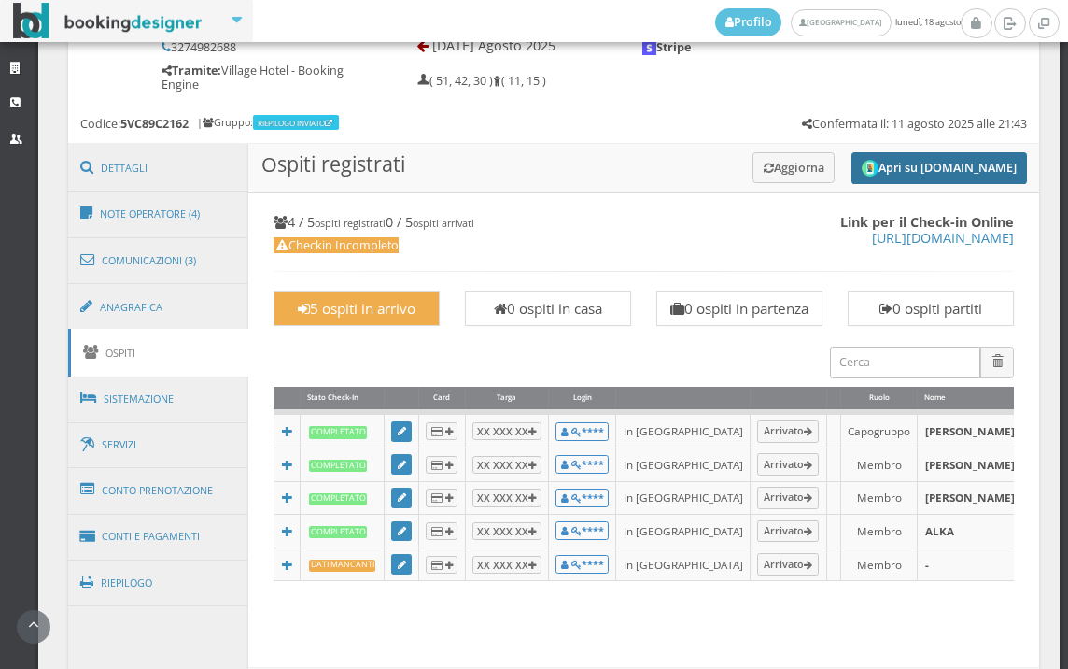
click at [901, 171] on button "Apri su [DOMAIN_NAME]" at bounding box center [940, 168] width 176 height 33
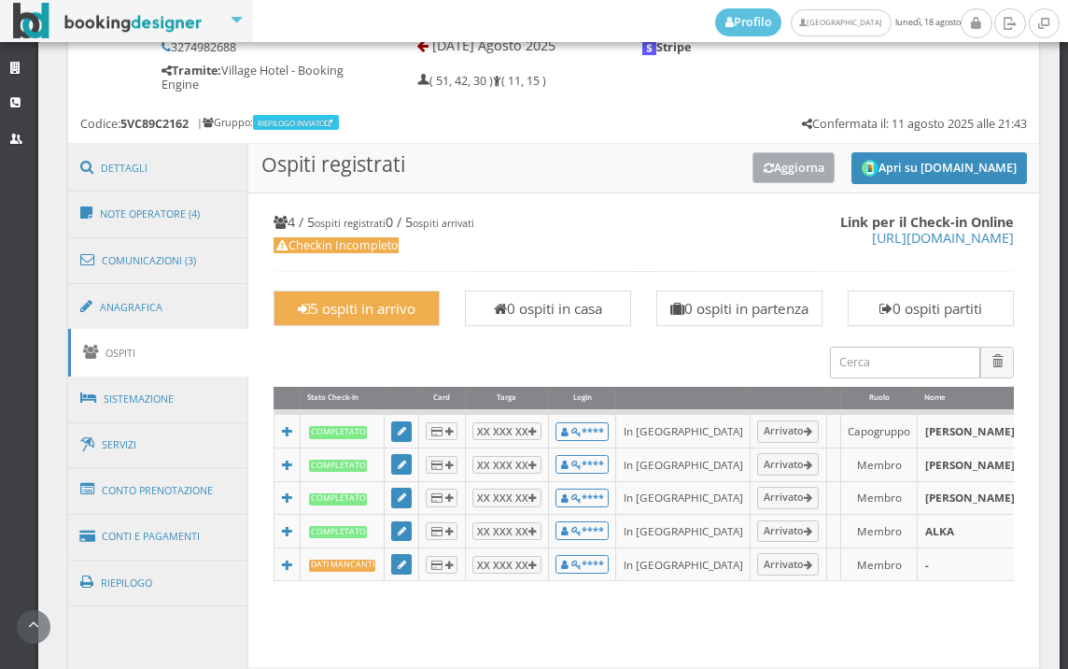
click at [756, 176] on button "Aggiorna" at bounding box center [794, 167] width 83 height 31
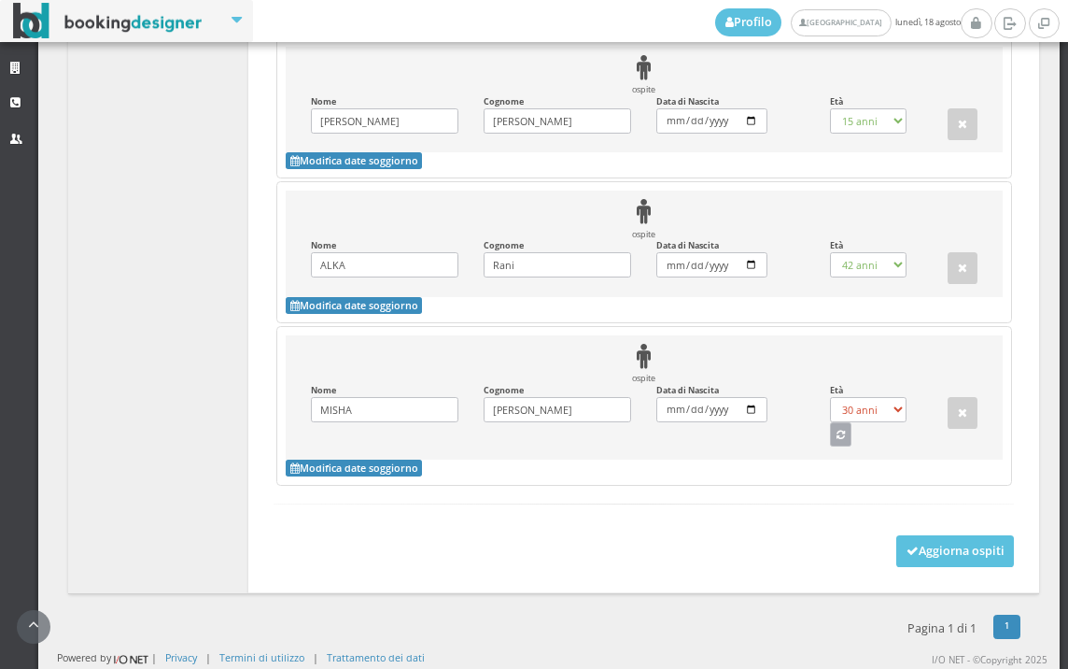
click at [837, 435] on icon "button" at bounding box center [841, 435] width 8 height 10
select select "6"
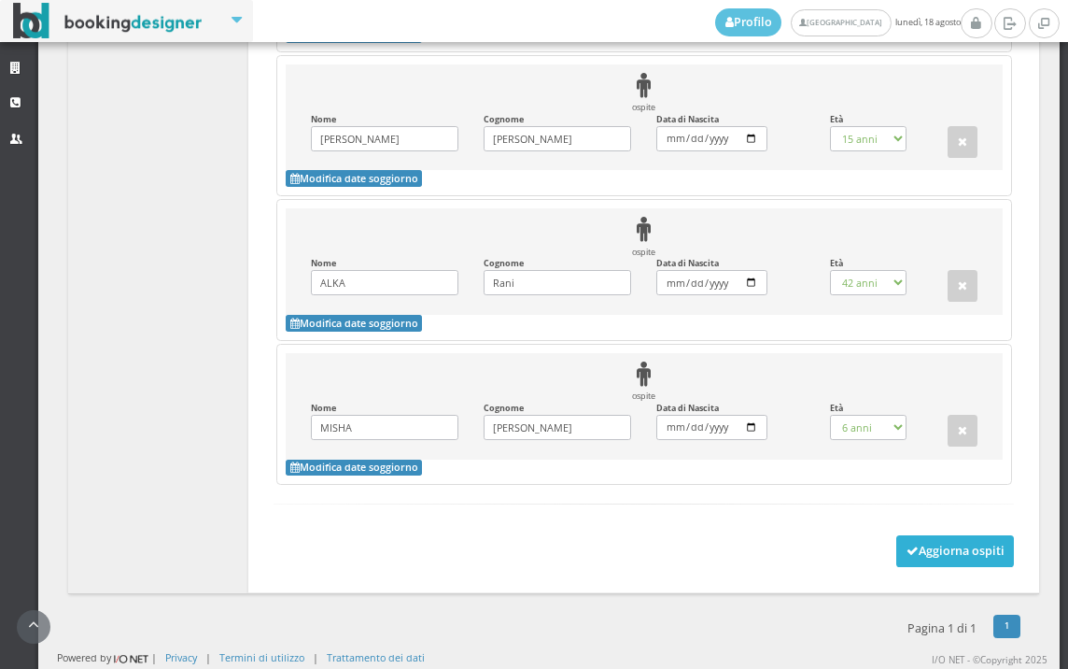
scroll to position [2114, 0]
click at [916, 549] on button "Aggiorna ospiti" at bounding box center [955, 551] width 119 height 32
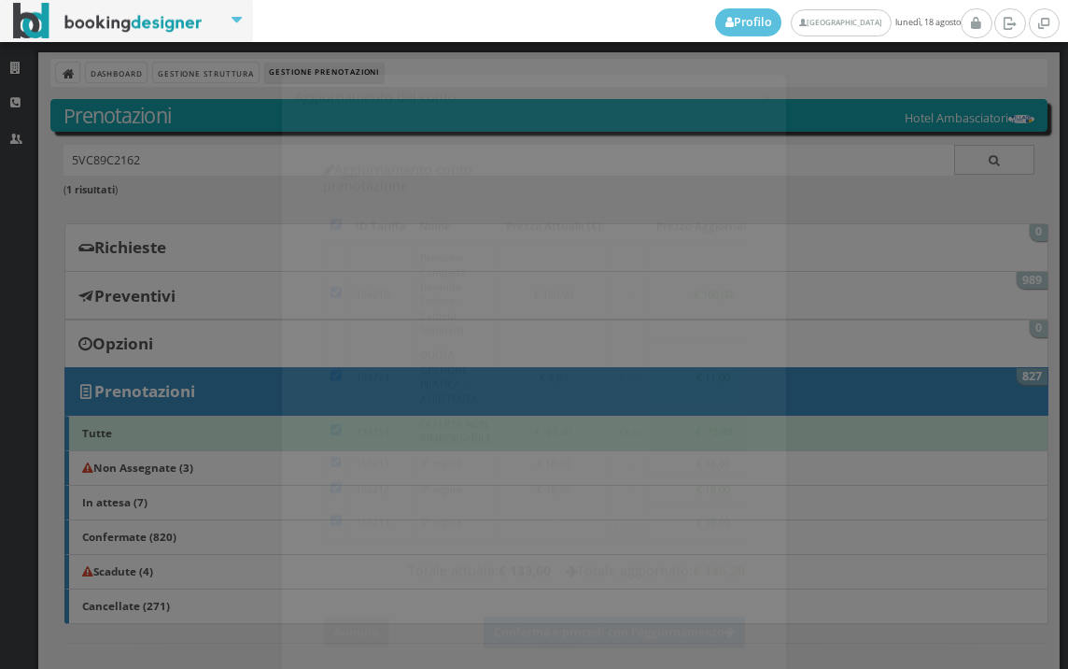
click at [349, 600] on button "Annulla" at bounding box center [356, 615] width 66 height 31
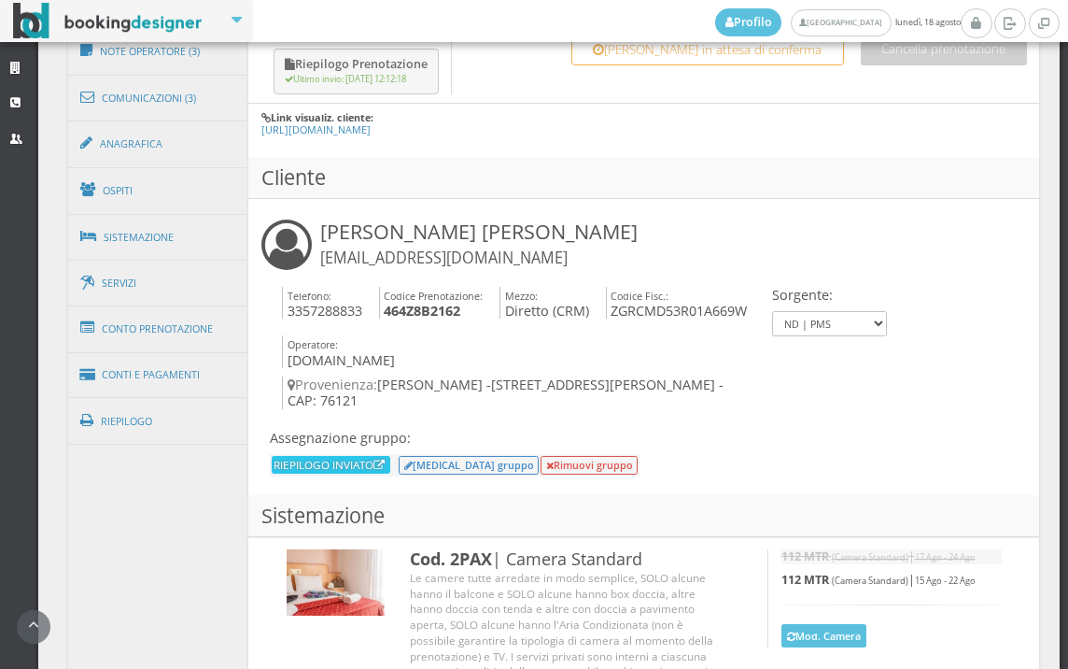
scroll to position [1216, 0]
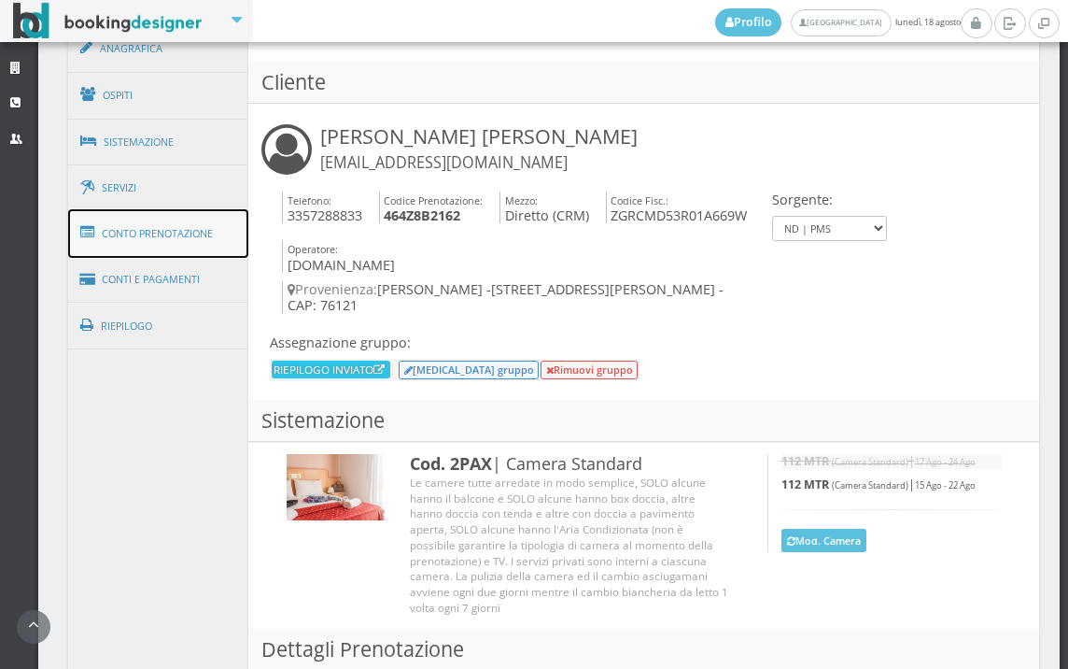
click at [201, 238] on link "Conto Prenotazione" at bounding box center [158, 233] width 181 height 49
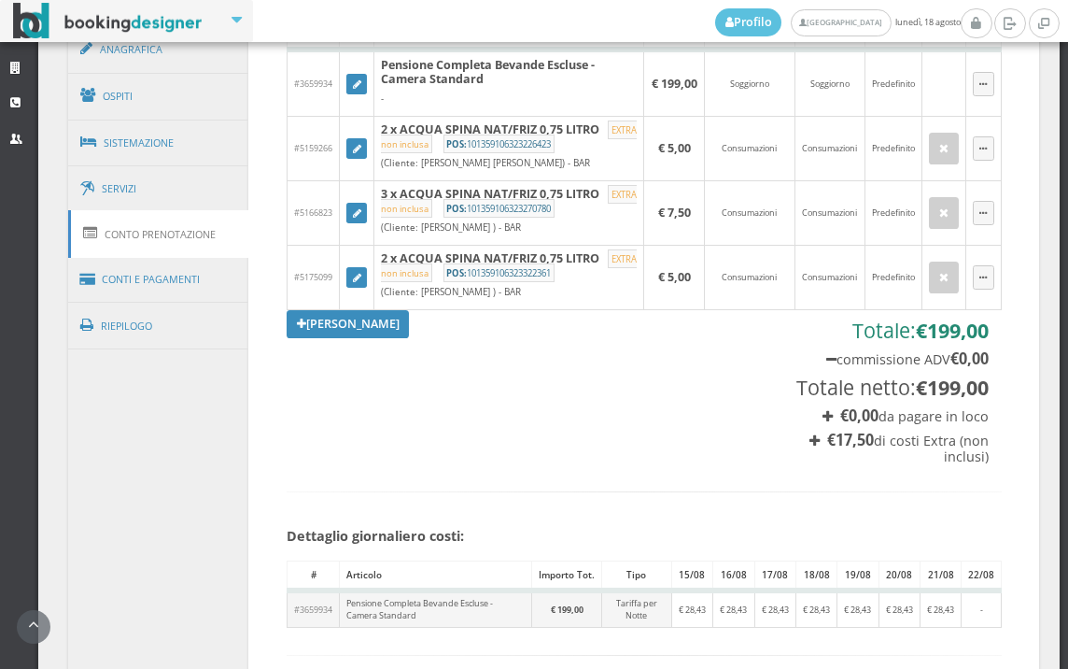
scroll to position [1217, 0]
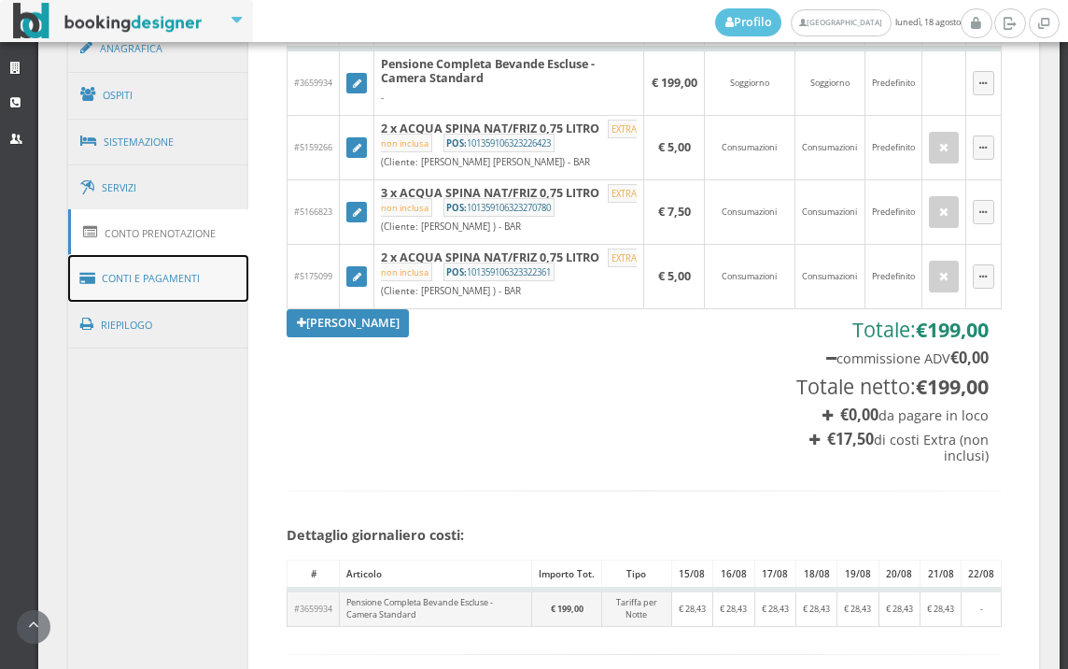
click at [148, 292] on link "Conti e Pagamenti" at bounding box center [158, 279] width 181 height 48
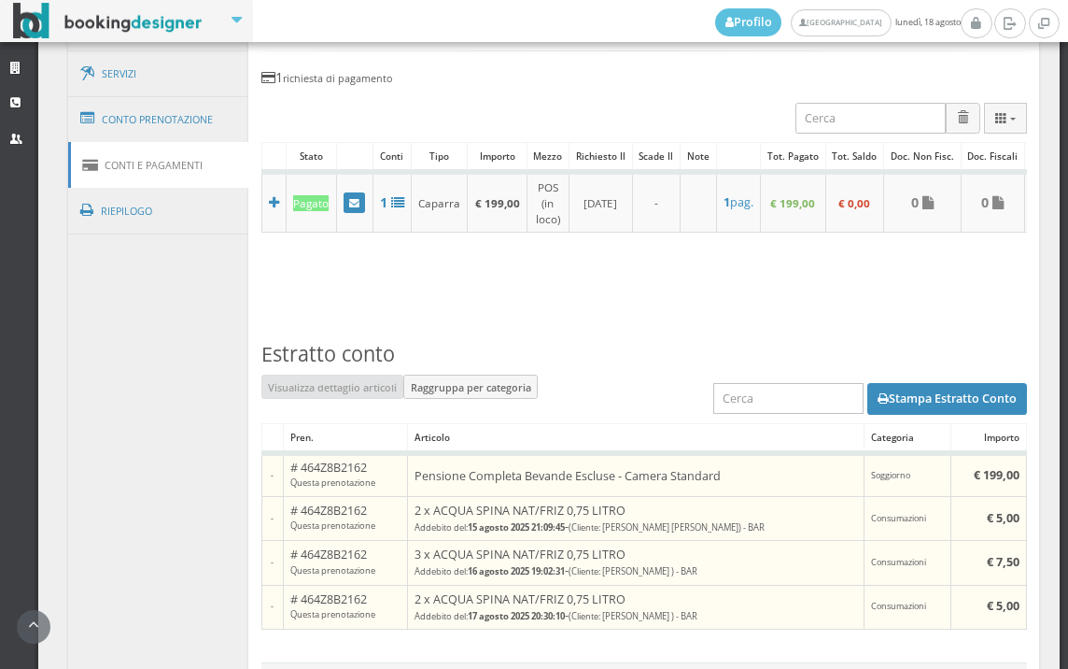
scroll to position [1464, 0]
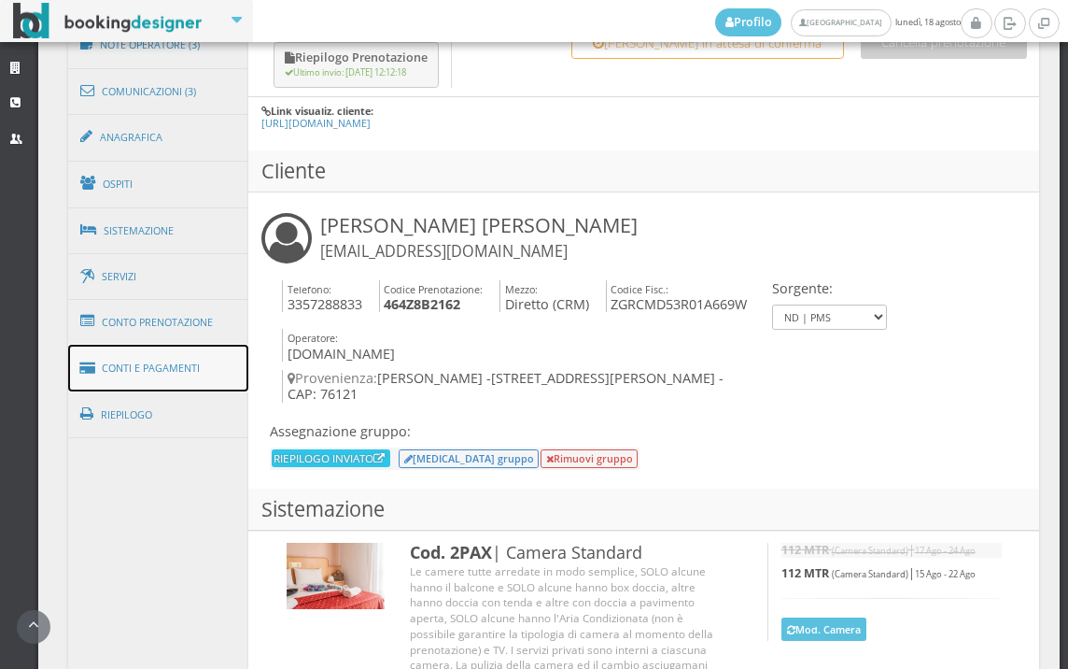
click at [217, 372] on link "Conti e Pagamenti" at bounding box center [158, 369] width 181 height 48
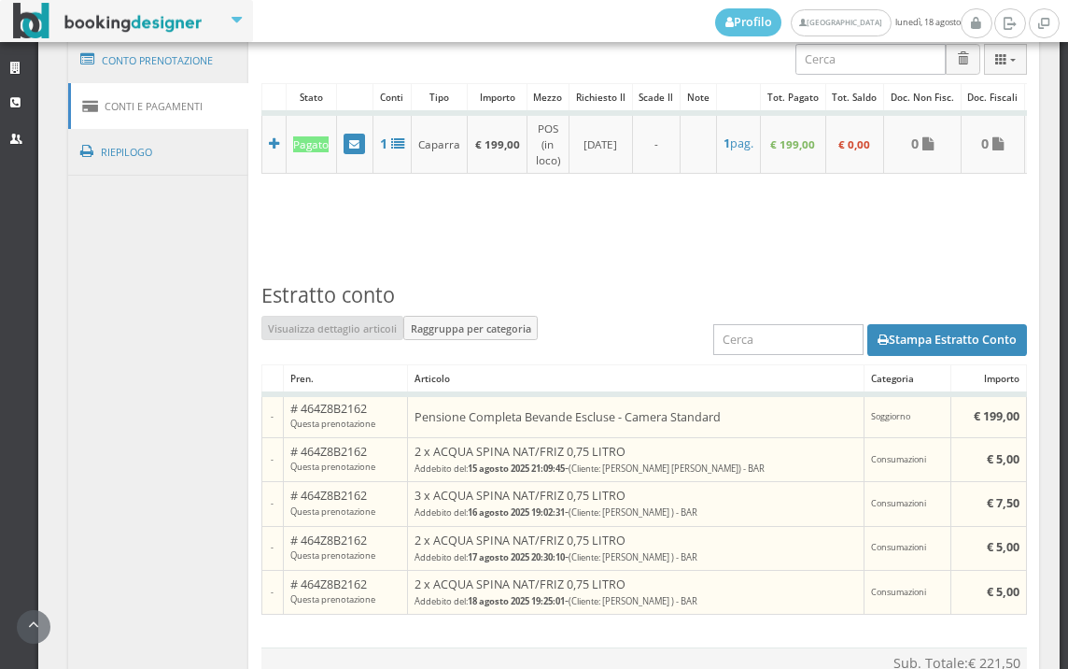
scroll to position [1618, 0]
